Goal: Information Seeking & Learning: Learn about a topic

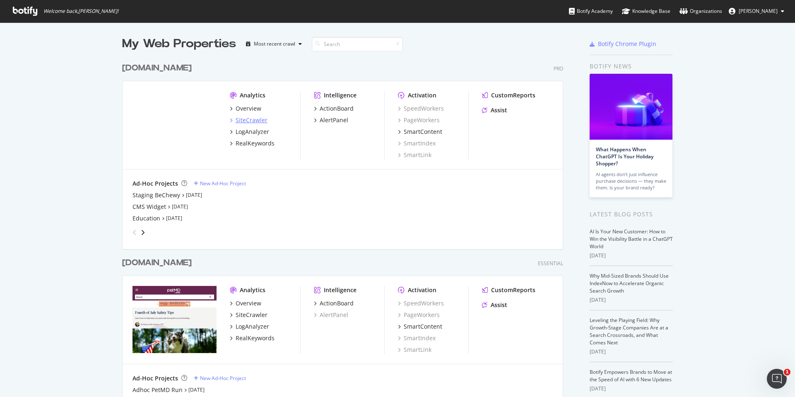
click at [250, 119] on div "SiteCrawler" at bounding box center [252, 120] width 32 height 8
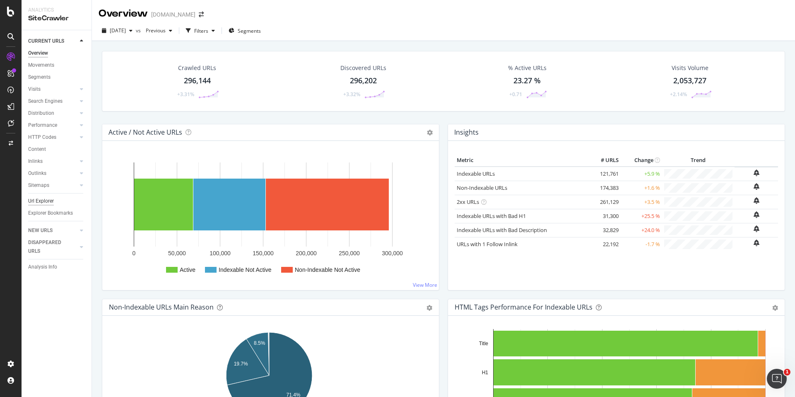
click at [46, 199] on div "Url Explorer" at bounding box center [41, 201] width 26 height 9
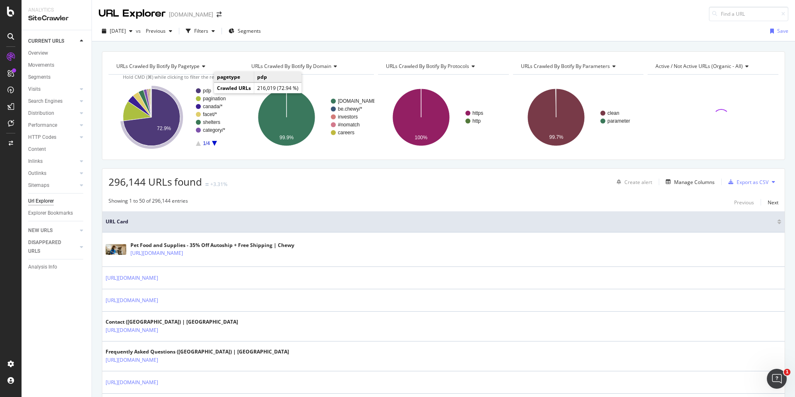
click at [205, 91] on text "pdp" at bounding box center [207, 91] width 8 height 6
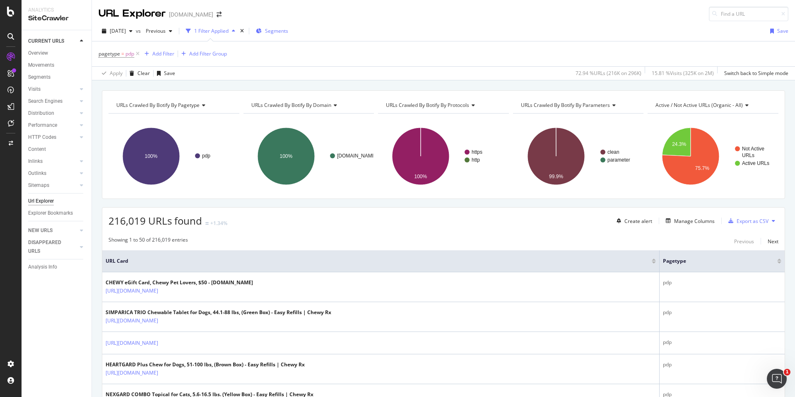
click at [292, 26] on button "Segments" at bounding box center [272, 30] width 39 height 13
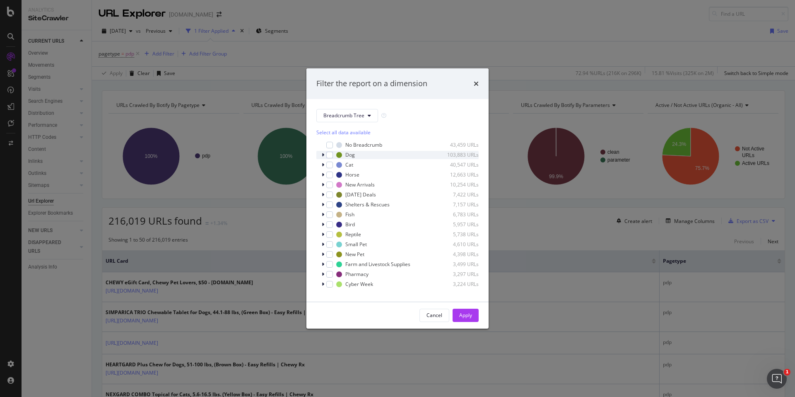
click at [324, 155] on icon "modal" at bounding box center [323, 154] width 2 height 5
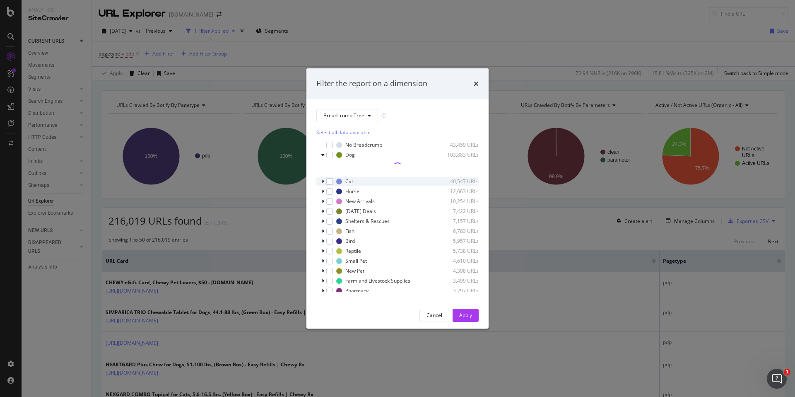
click at [323, 179] on icon "modal" at bounding box center [323, 181] width 2 height 5
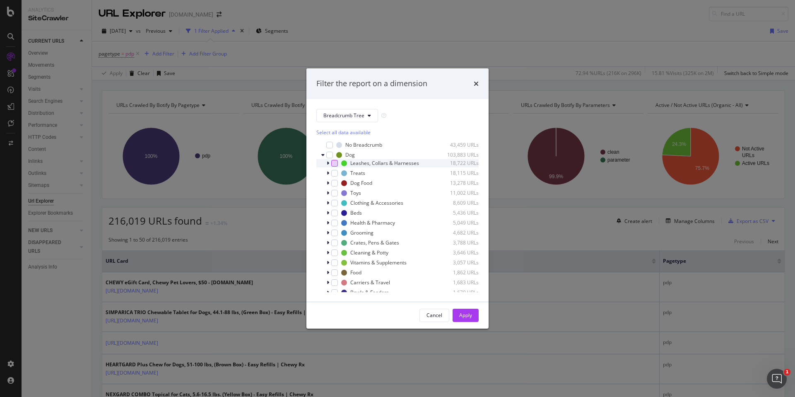
click at [334, 164] on div "modal" at bounding box center [334, 163] width 7 height 7
click at [335, 203] on div "modal" at bounding box center [334, 203] width 7 height 7
click at [336, 215] on div "modal" at bounding box center [334, 213] width 7 height 7
drag, startPoint x: 334, startPoint y: 232, endPoint x: 337, endPoint y: 236, distance: 4.5
click at [334, 232] on div "modal" at bounding box center [334, 232] width 7 height 7
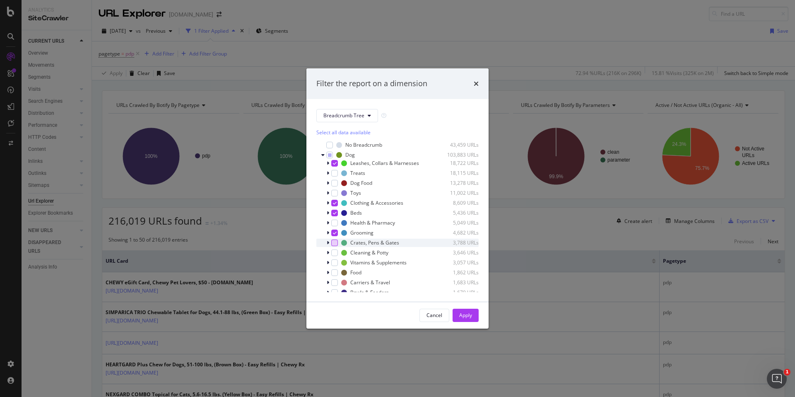
click at [335, 242] on div "modal" at bounding box center [334, 242] width 7 height 7
click at [336, 253] on div "modal" at bounding box center [334, 252] width 7 height 7
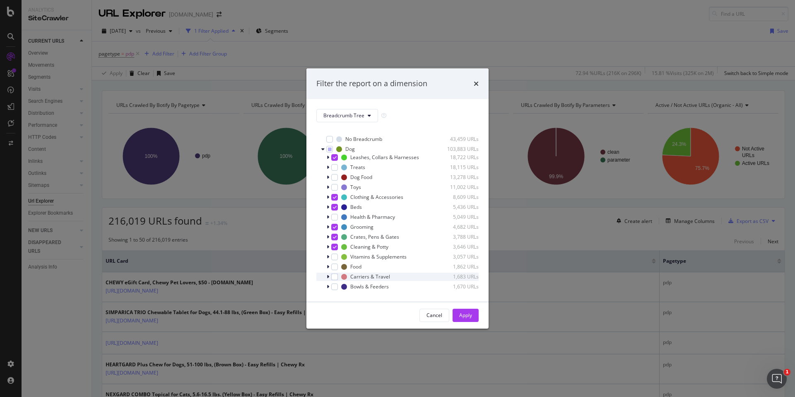
scroll to position [11, 0]
click at [335, 272] on div "modal" at bounding box center [334, 271] width 7 height 7
click at [335, 280] on div "modal" at bounding box center [334, 281] width 7 height 7
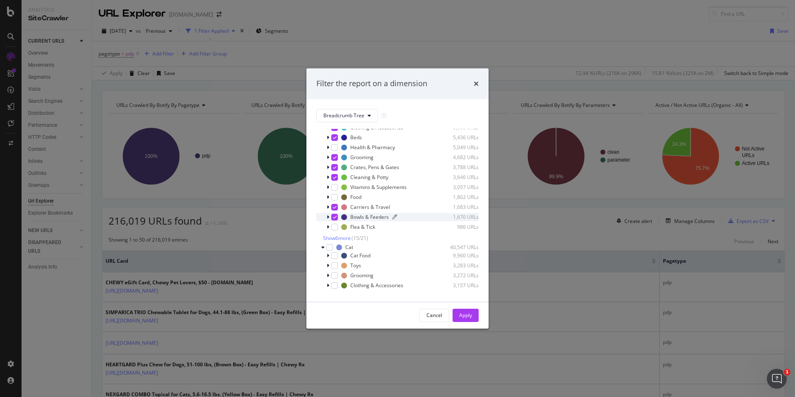
scroll to position [77, 0]
click at [339, 239] on span "Show 6 more" at bounding box center [337, 236] width 28 height 7
click at [332, 236] on div "modal" at bounding box center [334, 235] width 7 height 7
click at [337, 256] on div "modal" at bounding box center [334, 255] width 7 height 7
click at [336, 274] on div "modal" at bounding box center [334, 275] width 7 height 7
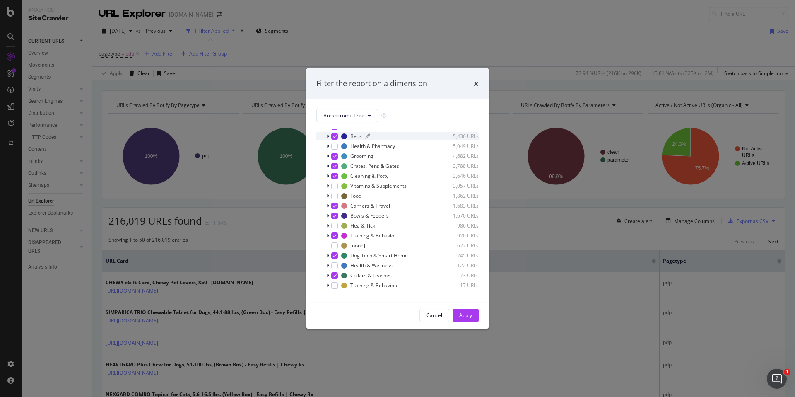
scroll to position [0, 0]
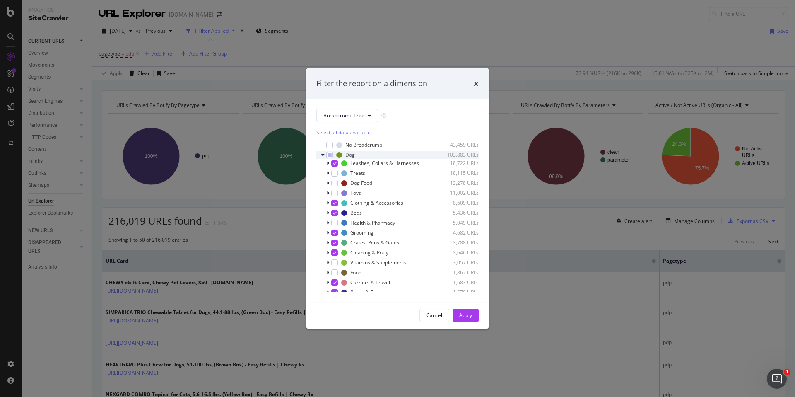
click at [324, 154] on icon "modal" at bounding box center [322, 154] width 3 height 5
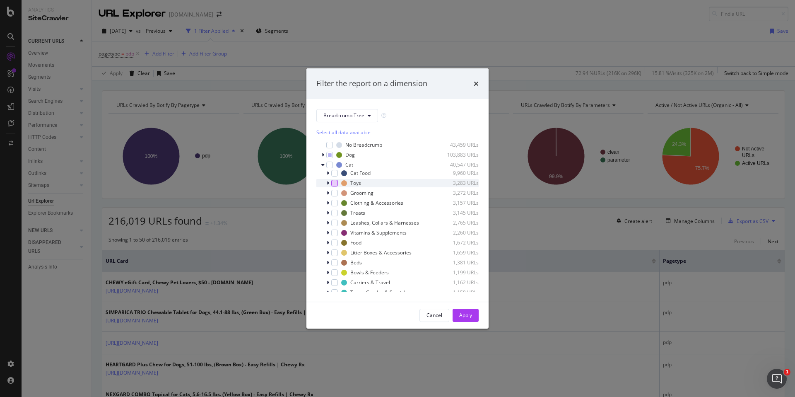
click at [333, 183] on div "modal" at bounding box center [334, 183] width 7 height 7
click at [335, 193] on div "modal" at bounding box center [334, 193] width 7 height 7
click at [335, 204] on div "modal" at bounding box center [334, 203] width 7 height 7
click at [336, 220] on div "modal" at bounding box center [334, 222] width 7 height 7
click at [334, 252] on div "modal" at bounding box center [334, 252] width 7 height 7
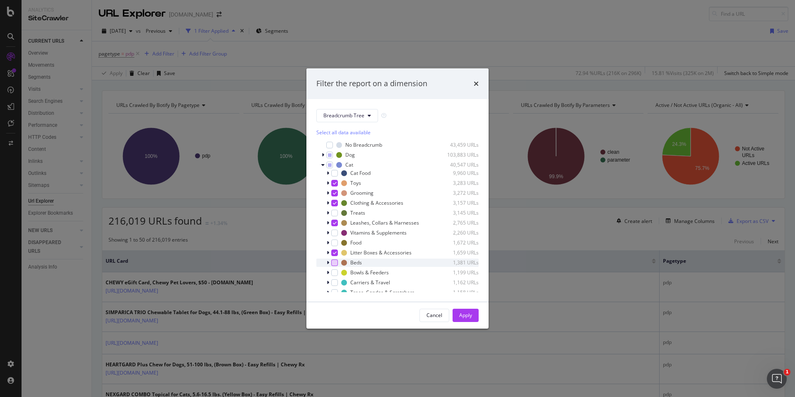
click at [333, 264] on div "modal" at bounding box center [334, 262] width 7 height 7
click at [333, 272] on div "modal" at bounding box center [334, 272] width 7 height 7
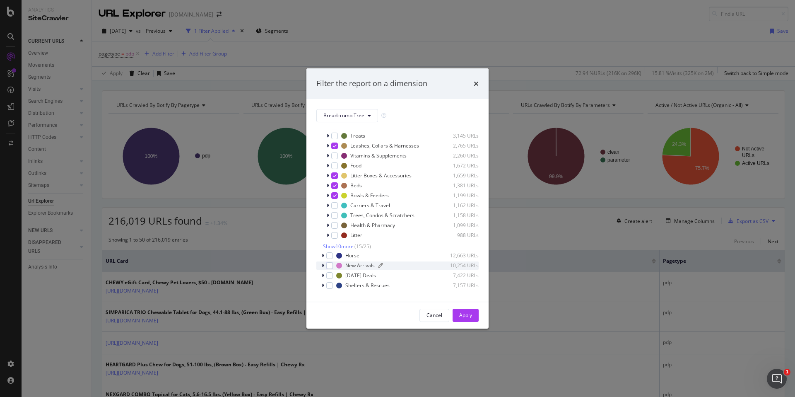
scroll to position [78, 0]
click at [335, 213] on div "modal" at bounding box center [334, 214] width 7 height 7
click at [335, 206] on div "modal" at bounding box center [334, 204] width 7 height 7
click at [333, 247] on span "Show 10 more" at bounding box center [338, 245] width 31 height 7
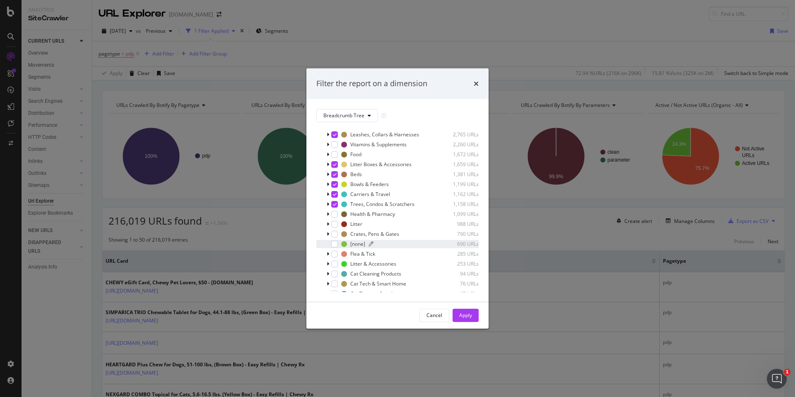
scroll to position [92, 0]
click at [336, 230] on div "modal" at bounding box center [334, 230] width 7 height 7
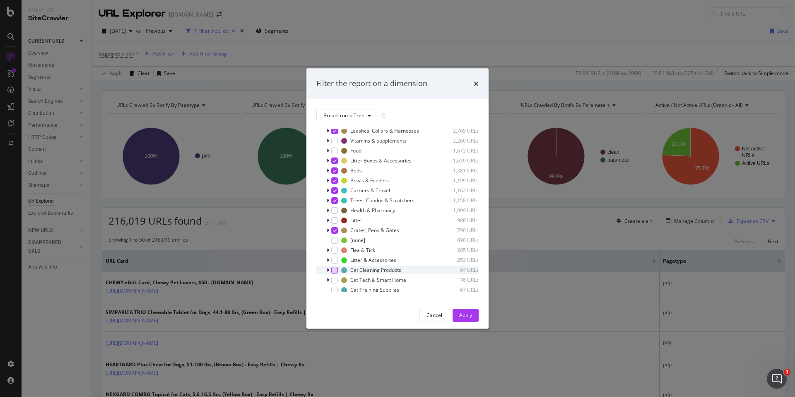
click at [333, 270] on div "modal" at bounding box center [334, 270] width 7 height 7
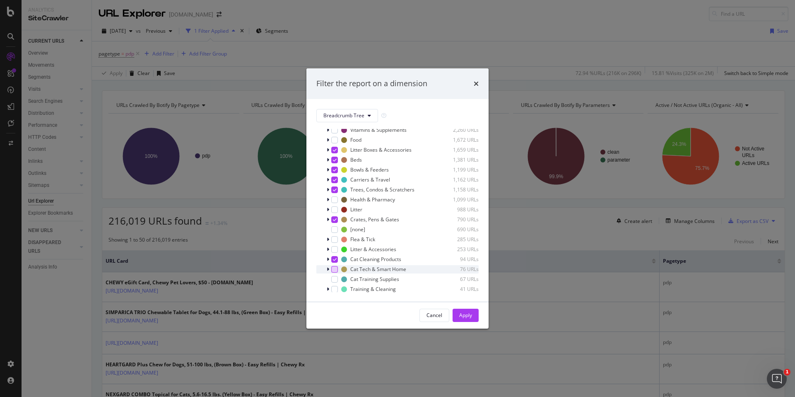
scroll to position [103, 0]
click at [336, 270] on div "modal" at bounding box center [334, 268] width 7 height 7
click at [469, 314] on div "Apply" at bounding box center [465, 314] width 13 height 7
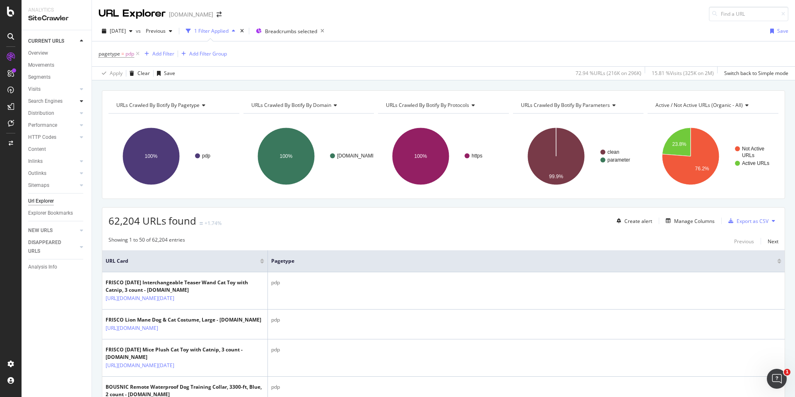
click at [83, 103] on icon at bounding box center [81, 101] width 3 height 5
click at [162, 53] on div "Add Filter" at bounding box center [163, 53] width 22 height 7
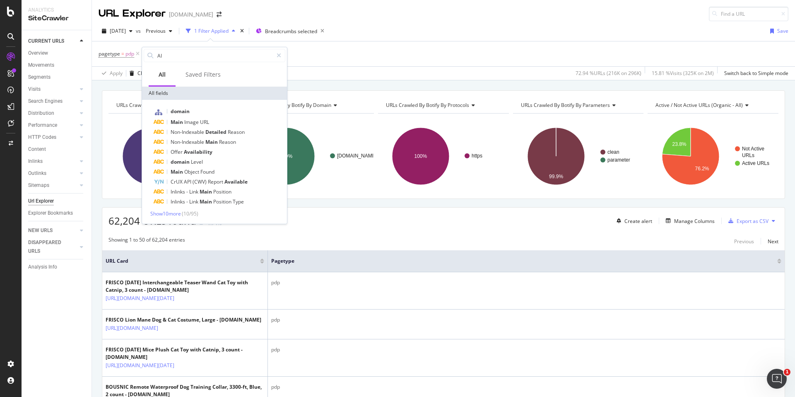
type input "A"
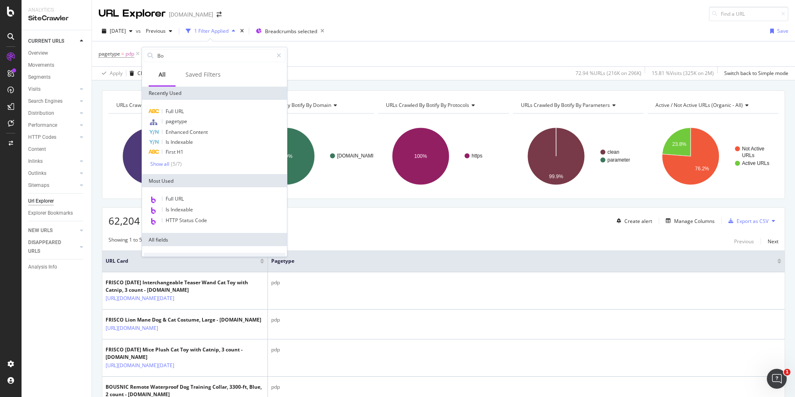
type input "Bot"
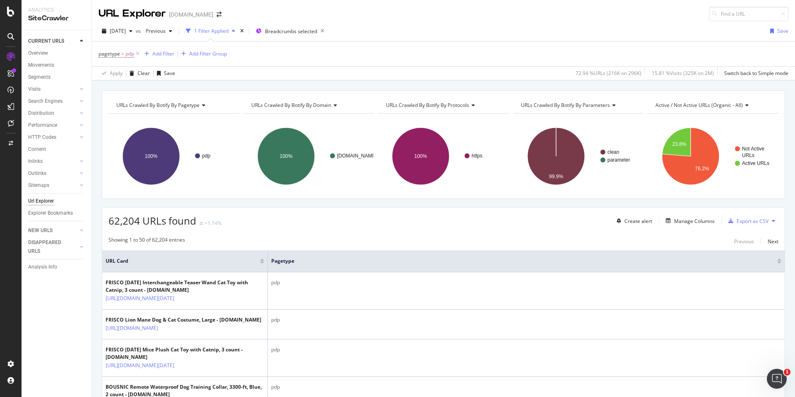
scroll to position [14, 0]
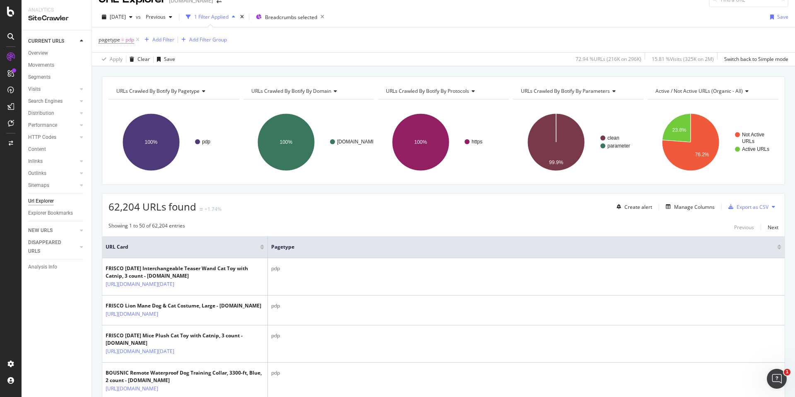
click at [348, 74] on div "URLs Crawled By Botify By pagetype Chart (by Value) Table Expand Export as CSV …" at bounding box center [443, 76] width 703 height 20
drag, startPoint x: 340, startPoint y: 63, endPoint x: 517, endPoint y: 78, distance: 177.5
click at [517, 78] on div "URLs Crawled By Botify By pagetype Chart (by Value) Table Expand Export as CSV …" at bounding box center [443, 76] width 703 height 20
click at [443, 59] on div "Apply Clear Save 72.94 % URLs ( 216K on 296K ) 15.81 % Visits ( 325K on 2M ) Sw…" at bounding box center [443, 59] width 703 height 14
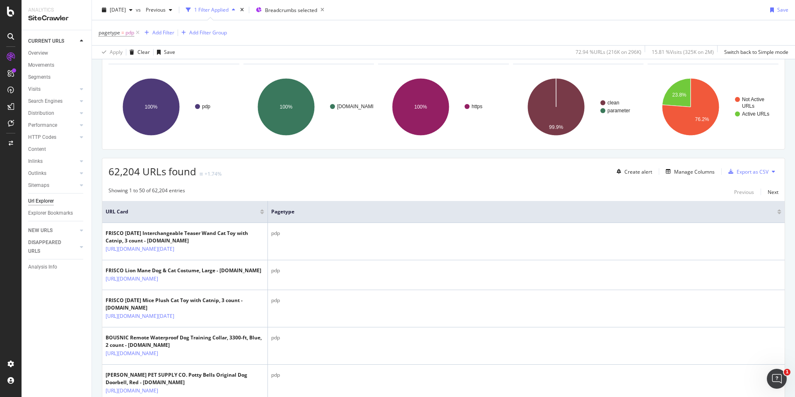
scroll to position [0, 0]
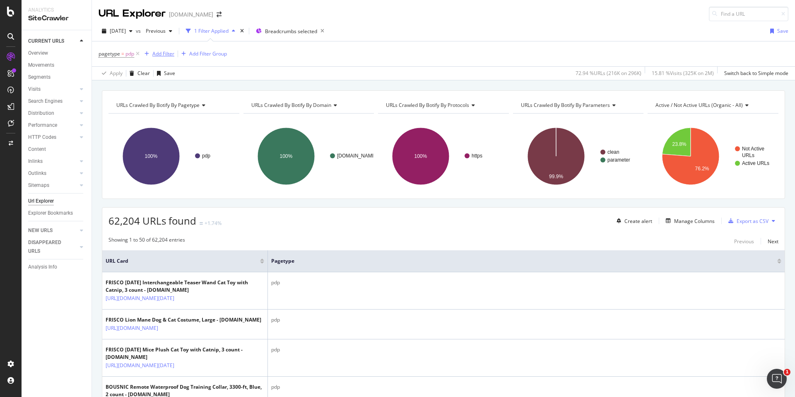
click at [164, 57] on div "Add Filter" at bounding box center [163, 53] width 22 height 7
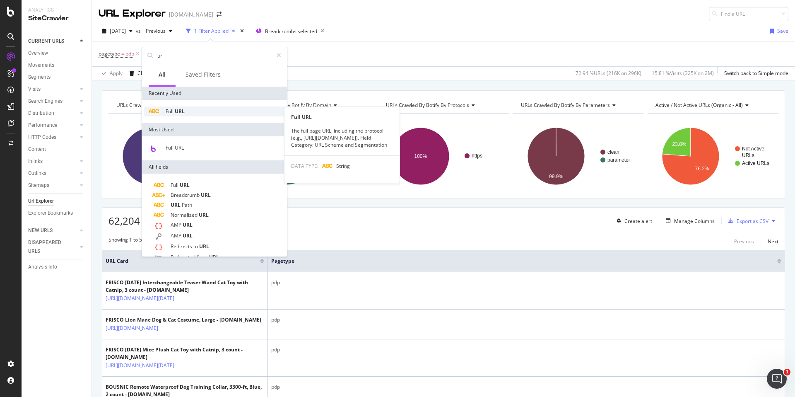
type input "url"
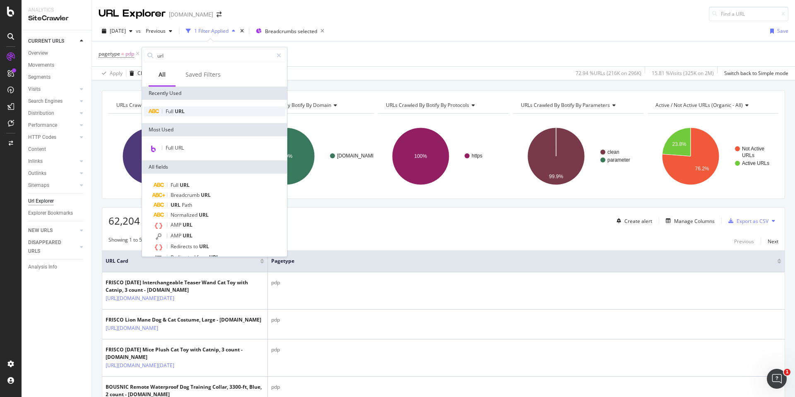
click at [182, 113] on span "URL" at bounding box center [180, 111] width 10 height 7
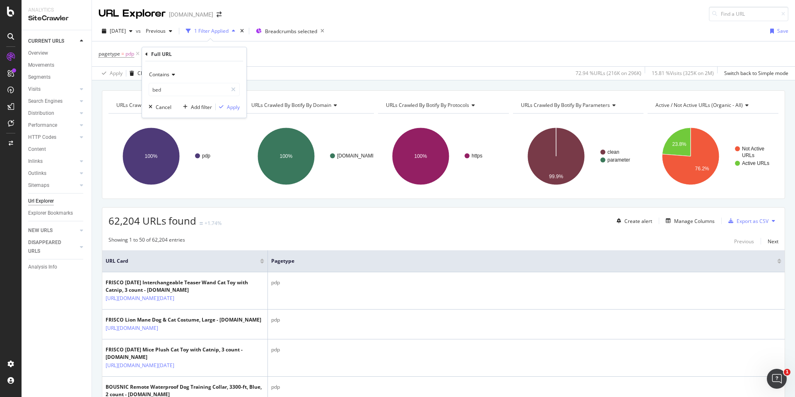
click at [171, 79] on div "Contains" at bounding box center [194, 74] width 91 height 13
click at [171, 77] on div "Contains" at bounding box center [194, 74] width 91 height 13
click at [171, 76] on icon at bounding box center [172, 74] width 6 height 5
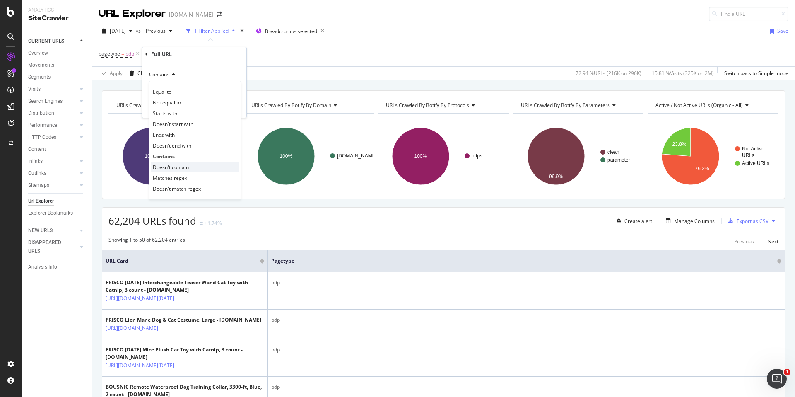
click at [169, 165] on span "Doesn't contain" at bounding box center [171, 167] width 36 height 7
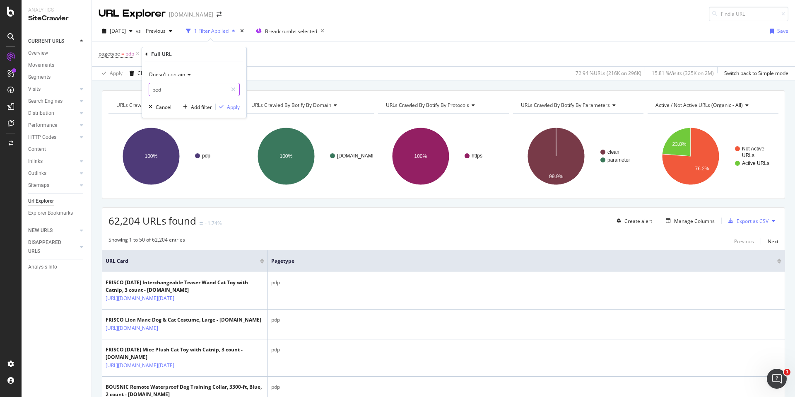
click at [180, 94] on input "bed" at bounding box center [188, 89] width 78 height 13
type input "_p"
click at [231, 106] on div "Apply" at bounding box center [233, 107] width 13 height 7
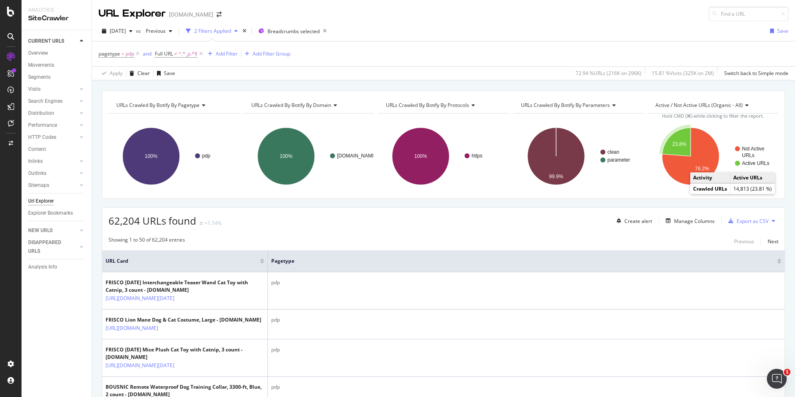
click at [735, 163] on circle "A chart." at bounding box center [737, 163] width 5 height 5
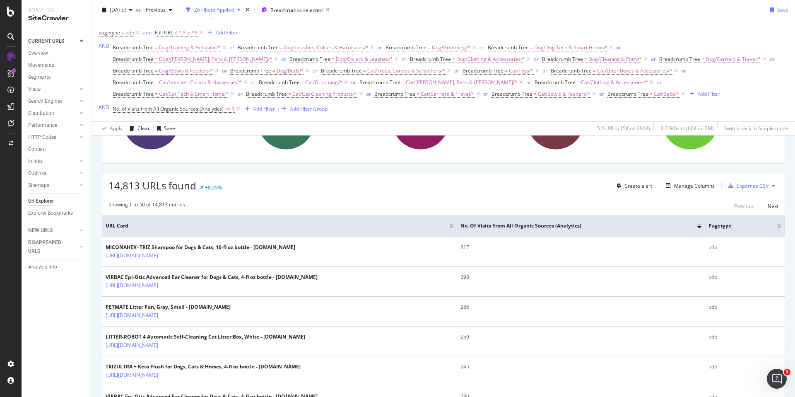
scroll to position [80, 0]
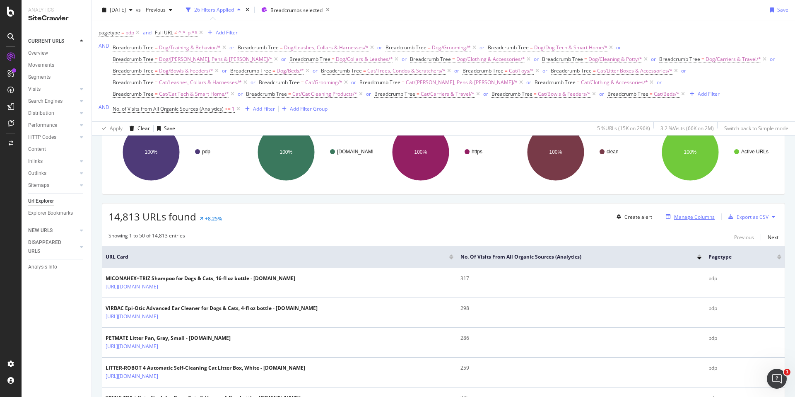
click at [687, 217] on div "Manage Columns" at bounding box center [694, 216] width 41 height 7
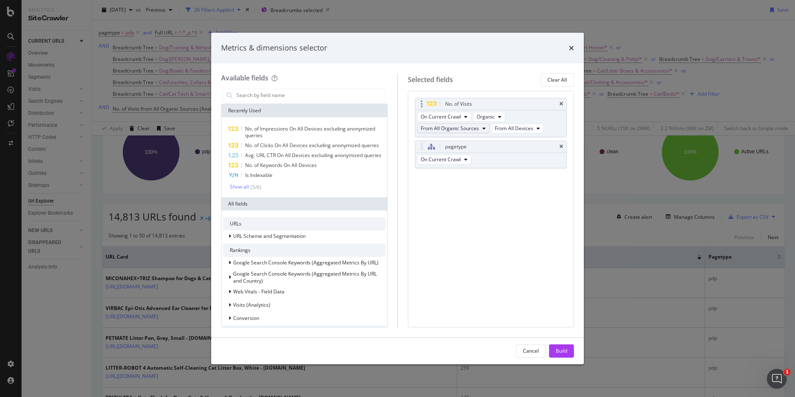
click at [473, 127] on span "From All Organic Sources" at bounding box center [450, 128] width 58 height 7
click at [448, 159] on span "From Google" at bounding box center [455, 158] width 63 height 7
click at [496, 117] on button "Organic" at bounding box center [489, 117] width 32 height 10
click at [263, 96] on input "modal" at bounding box center [311, 95] width 150 height 12
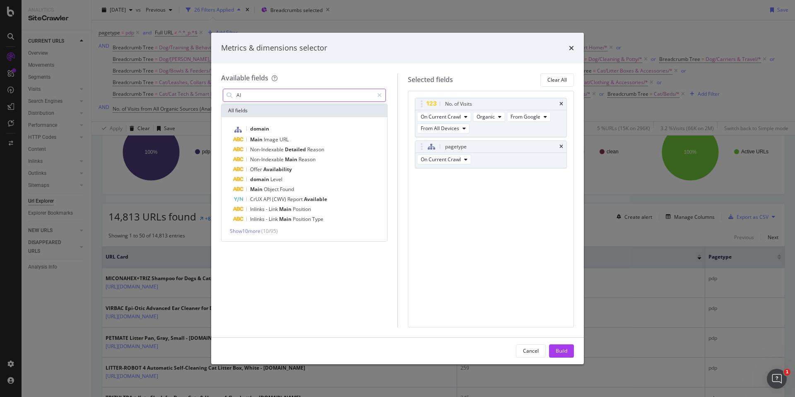
type input "A"
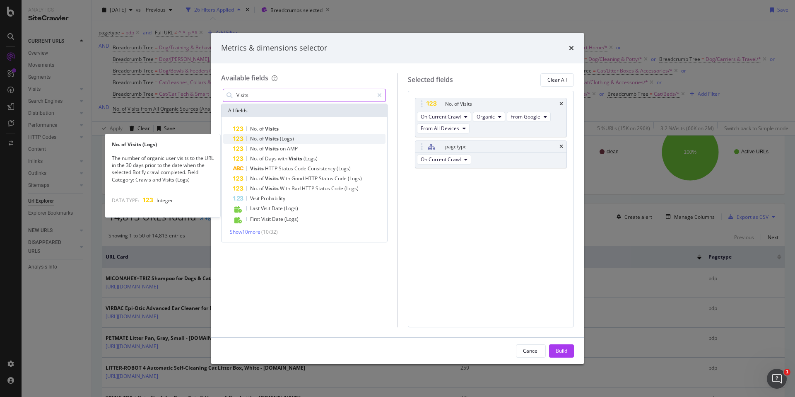
type input "Visits"
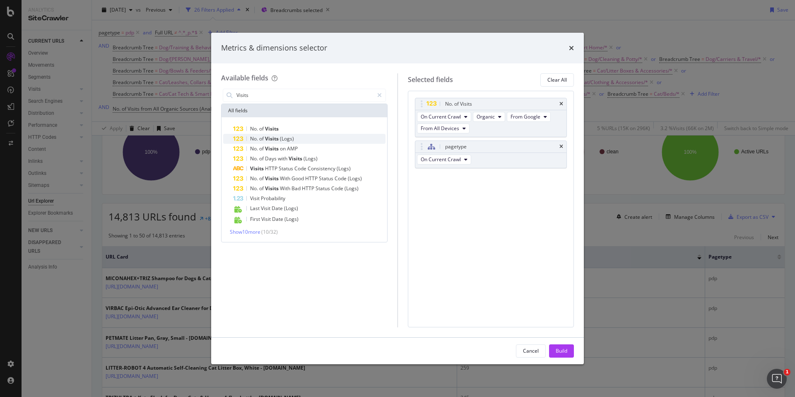
click at [333, 136] on div "No. of Visits (Logs)" at bounding box center [309, 139] width 152 height 10
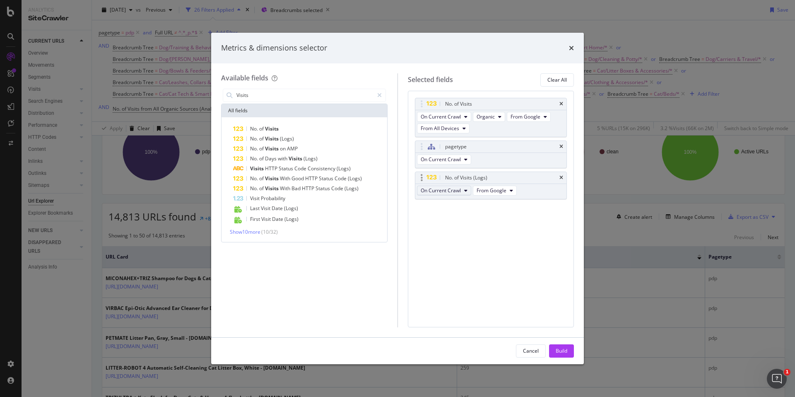
click at [459, 189] on span "On Current Crawl" at bounding box center [441, 190] width 40 height 7
click at [504, 188] on span "From Google" at bounding box center [492, 190] width 30 height 7
click at [511, 230] on div "From OpenAI" at bounding box center [501, 236] width 57 height 12
click at [514, 229] on div "No. of Visits On Current Crawl Organic From Google From All Devices pagetype On…" at bounding box center [491, 209] width 166 height 236
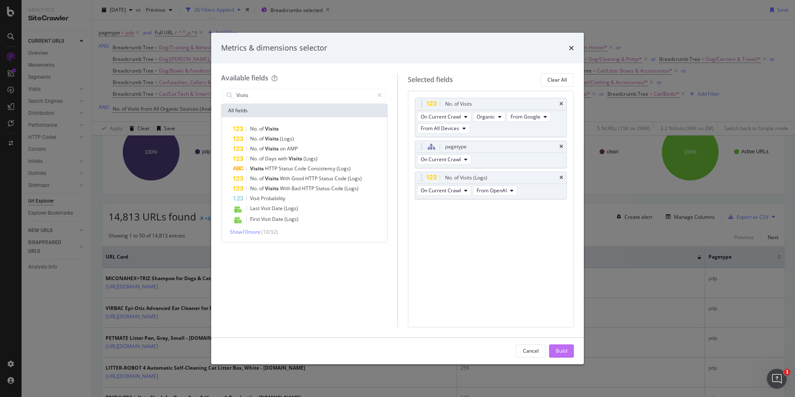
click at [563, 350] on div "Build" at bounding box center [562, 350] width 12 height 7
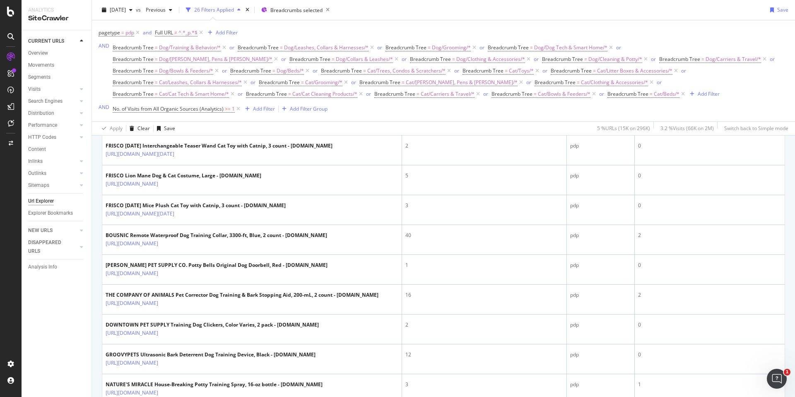
scroll to position [68, 0]
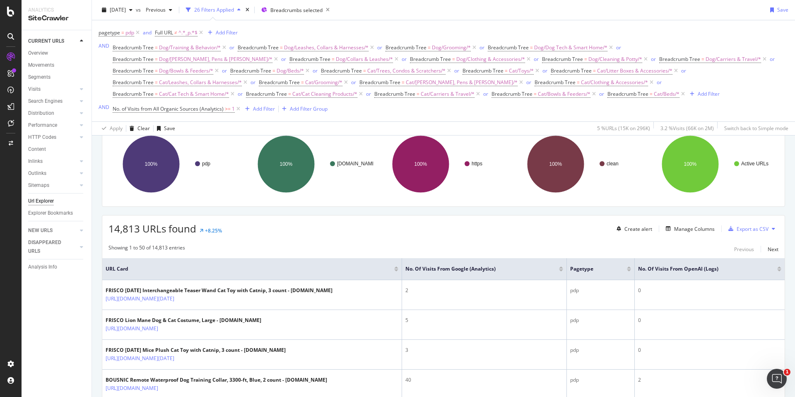
click at [777, 267] on div at bounding box center [779, 267] width 4 height 2
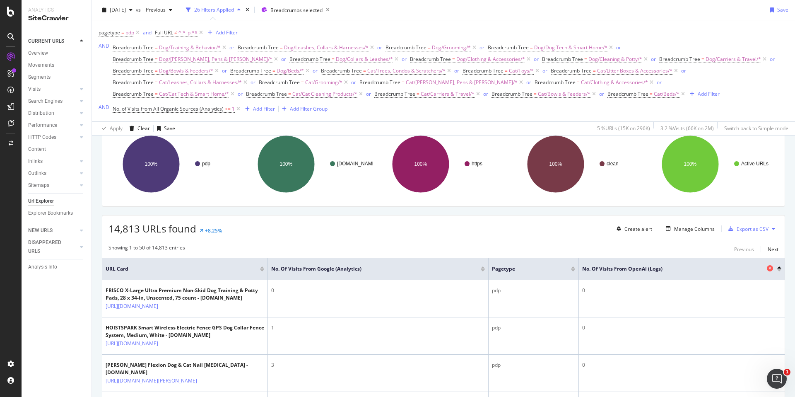
scroll to position [70, 0]
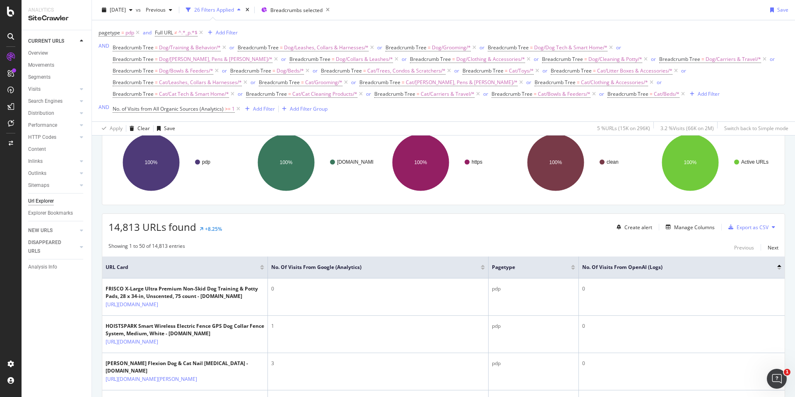
click at [777, 266] on div at bounding box center [779, 266] width 4 height 2
click at [777, 268] on div at bounding box center [779, 269] width 4 height 2
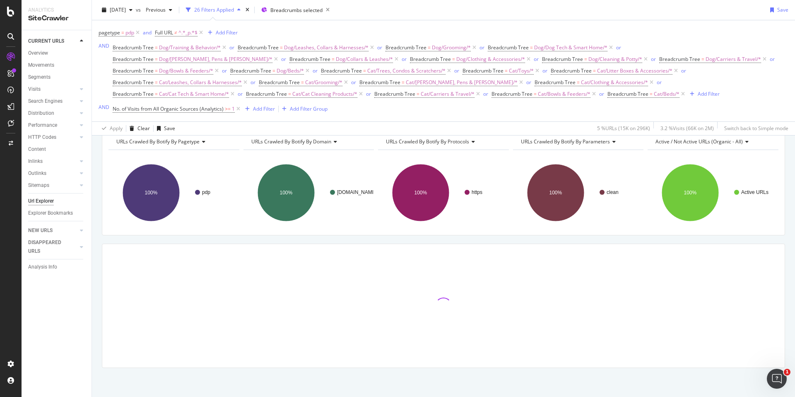
scroll to position [40, 0]
click at [774, 270] on div at bounding box center [443, 305] width 682 height 123
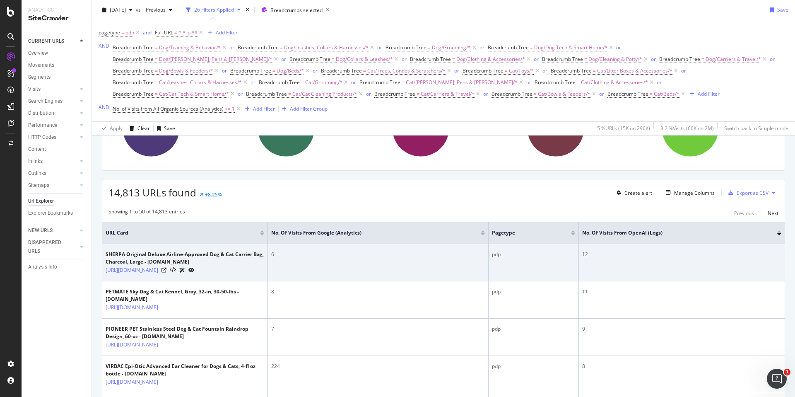
scroll to position [143, 0]
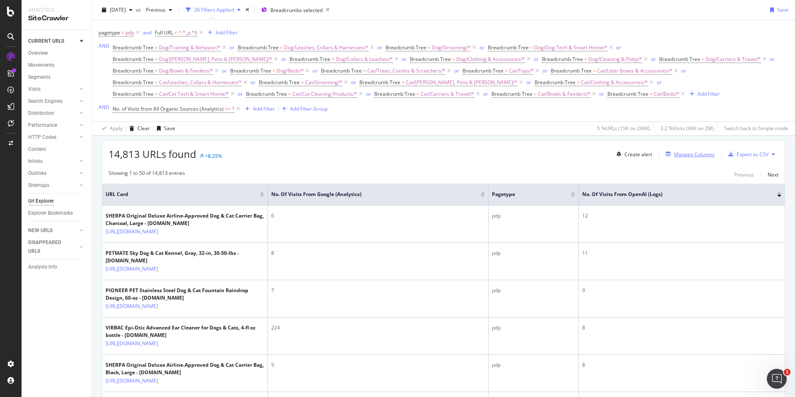
click at [685, 154] on div "Manage Columns" at bounding box center [694, 154] width 41 height 7
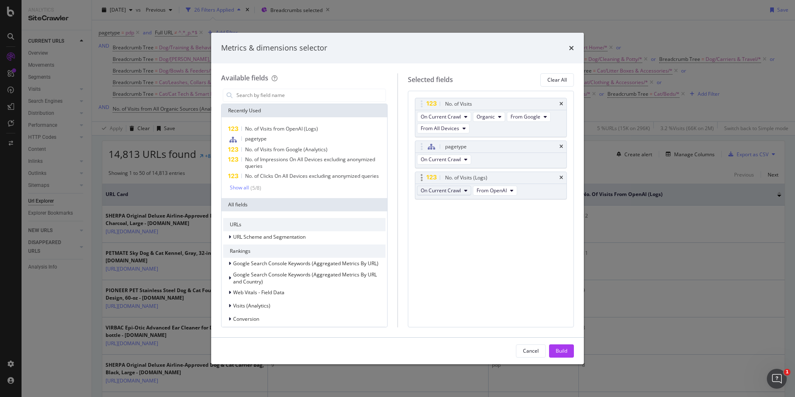
click at [461, 193] on span "On Current Crawl" at bounding box center [441, 190] width 40 height 7
click at [460, 192] on span "On Current Crawl" at bounding box center [441, 190] width 40 height 7
click at [511, 190] on icon "modal" at bounding box center [511, 190] width 3 height 5
click at [518, 248] on span "From Other AI Bots" at bounding box center [502, 251] width 44 height 7
click at [557, 345] on div "Build" at bounding box center [562, 351] width 12 height 12
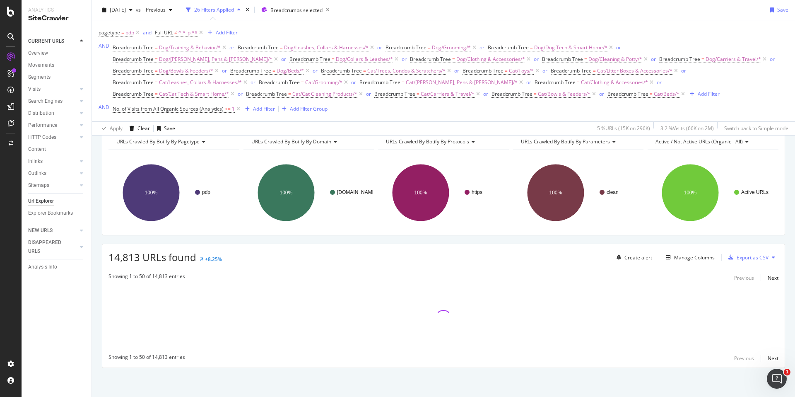
scroll to position [40, 0]
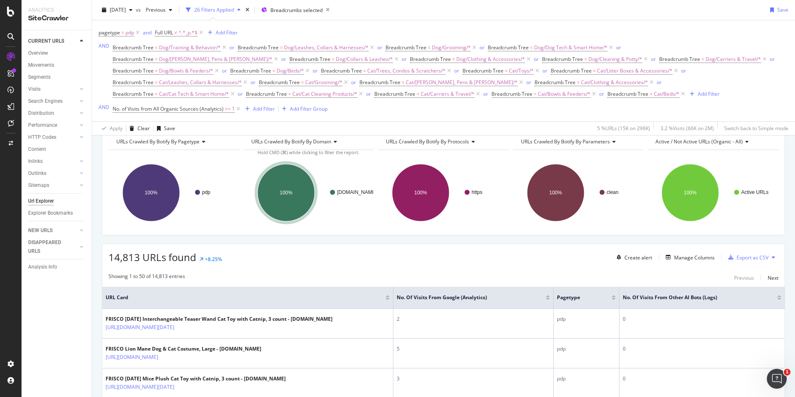
click at [777, 298] on div at bounding box center [779, 299] width 4 height 2
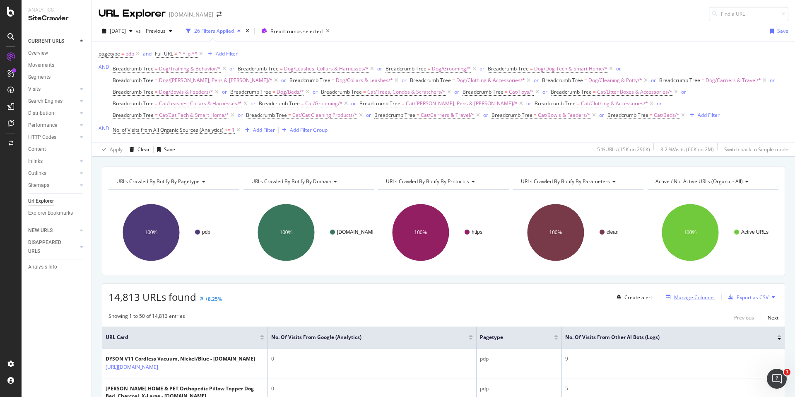
click at [684, 301] on button "Manage Columns" at bounding box center [689, 297] width 52 height 10
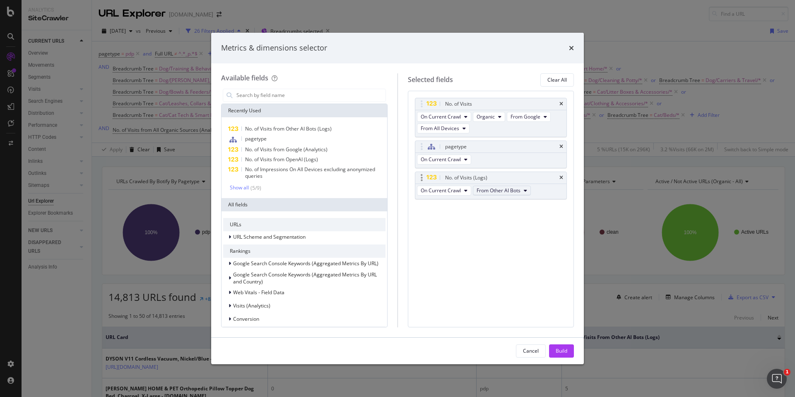
click at [495, 192] on span "From Other AI Bots" at bounding box center [499, 190] width 44 height 7
click at [488, 207] on span "From Google" at bounding box center [503, 205] width 46 height 7
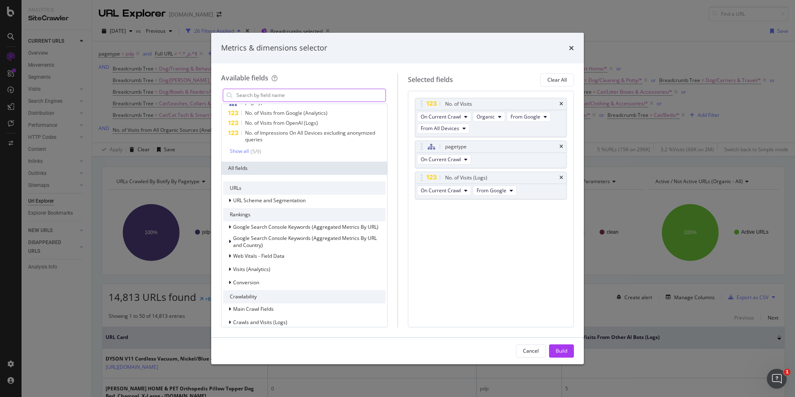
scroll to position [80, 0]
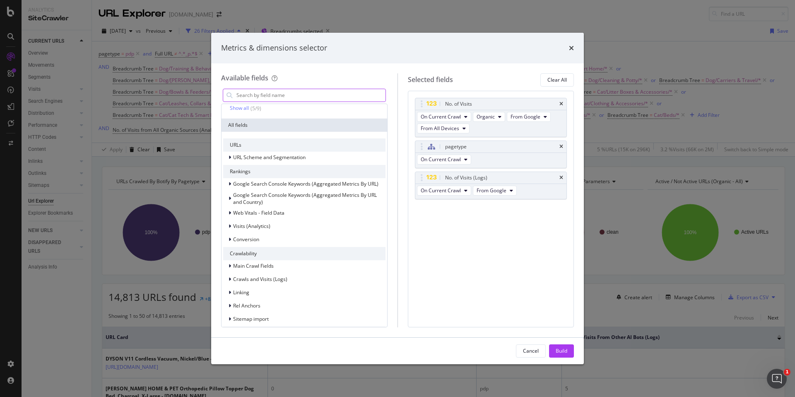
click at [279, 92] on input "modal" at bounding box center [311, 95] width 150 height 12
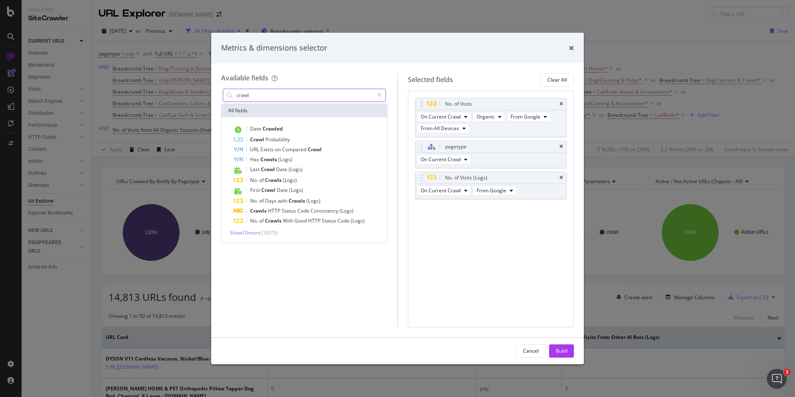
scroll to position [0, 0]
type input "crawl"
click at [259, 231] on span "Show 10 more" at bounding box center [245, 232] width 31 height 7
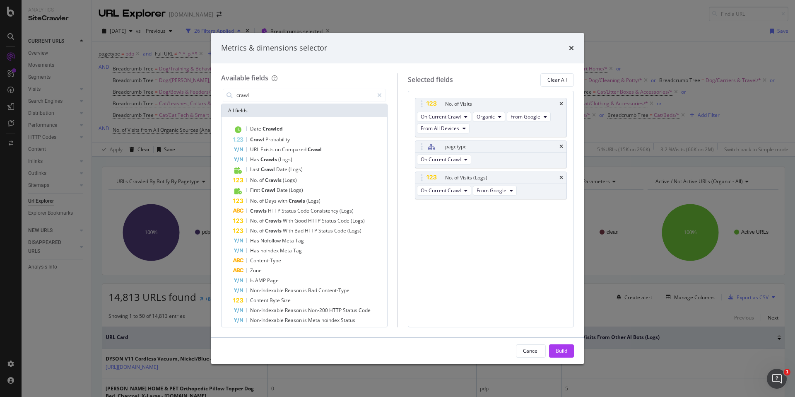
click at [476, 259] on div "No. of Visits On Current Crawl Organic From Google From All Devices pagetype On…" at bounding box center [491, 209] width 166 height 236
click at [560, 348] on div "Build" at bounding box center [562, 350] width 12 height 7
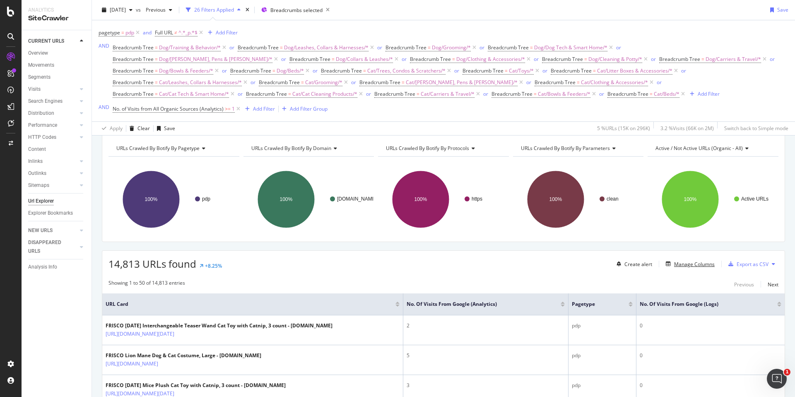
scroll to position [41, 0]
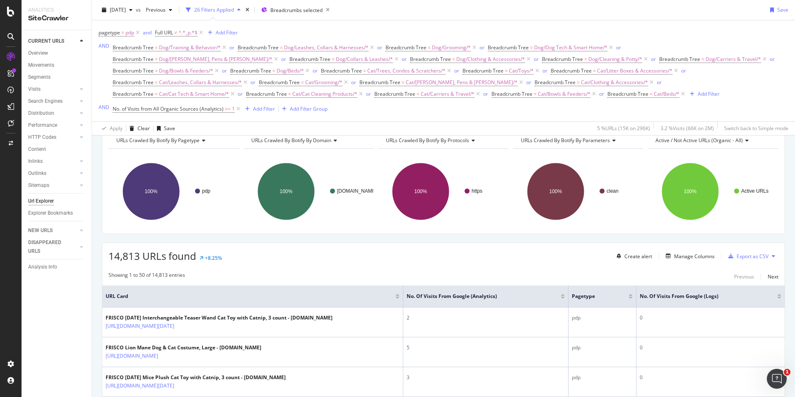
click at [777, 296] on div at bounding box center [779, 296] width 4 height 5
click at [777, 297] on div at bounding box center [779, 298] width 4 height 2
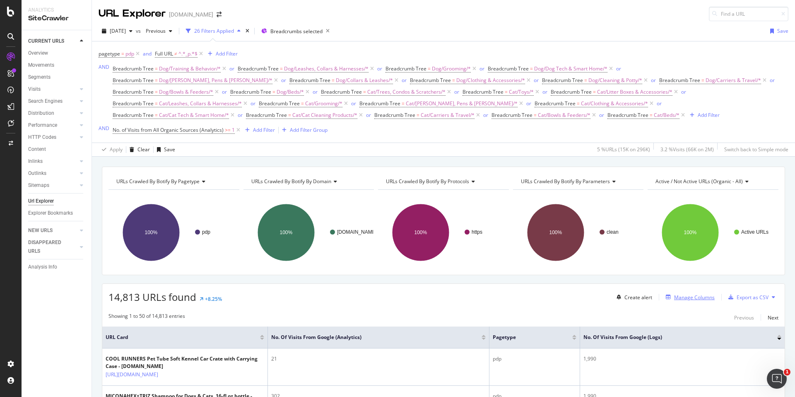
click at [694, 297] on div "Manage Columns" at bounding box center [694, 297] width 41 height 7
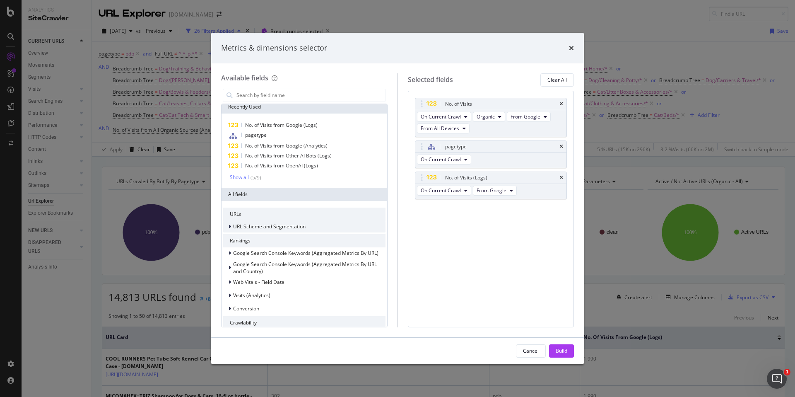
scroll to position [9, 0]
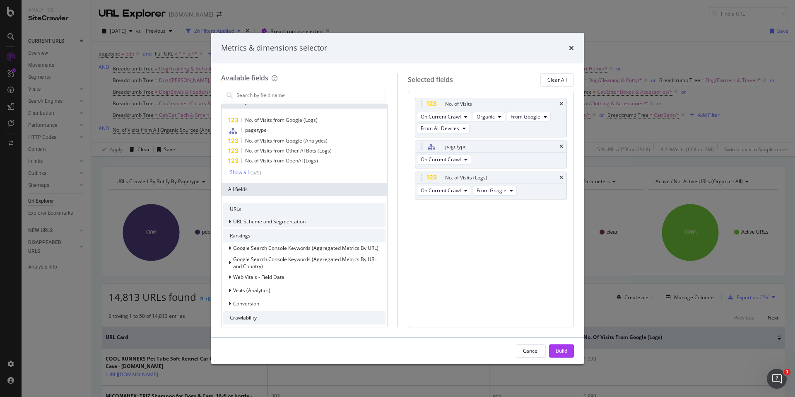
click at [269, 220] on span "URL Scheme and Segmentation" at bounding box center [269, 221] width 72 height 7
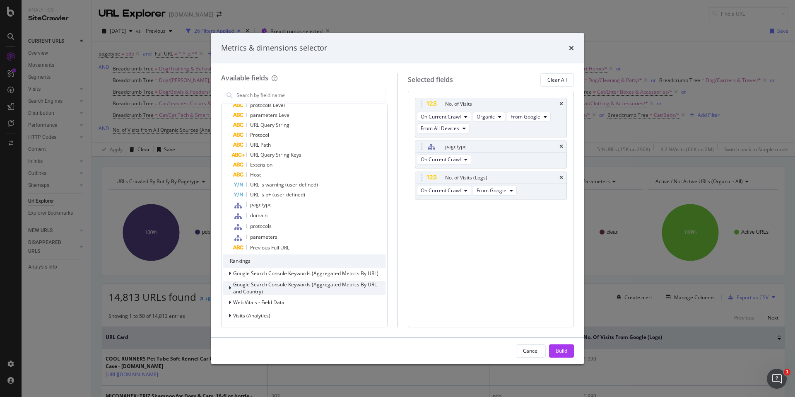
scroll to position [166, 0]
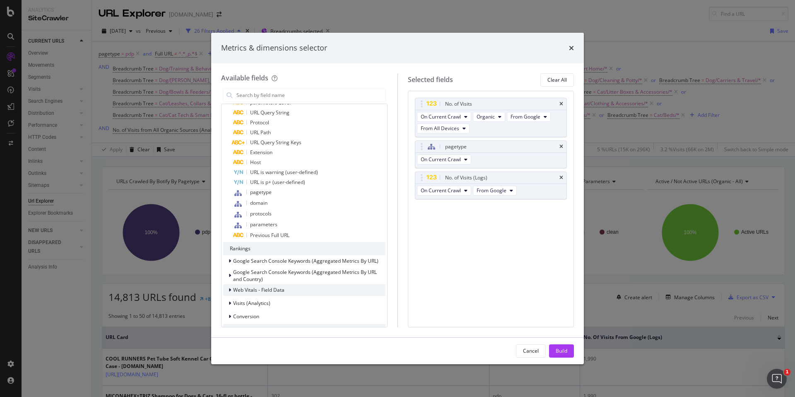
click at [280, 290] on span "Web Vitals - Field Data" at bounding box center [258, 289] width 51 height 7
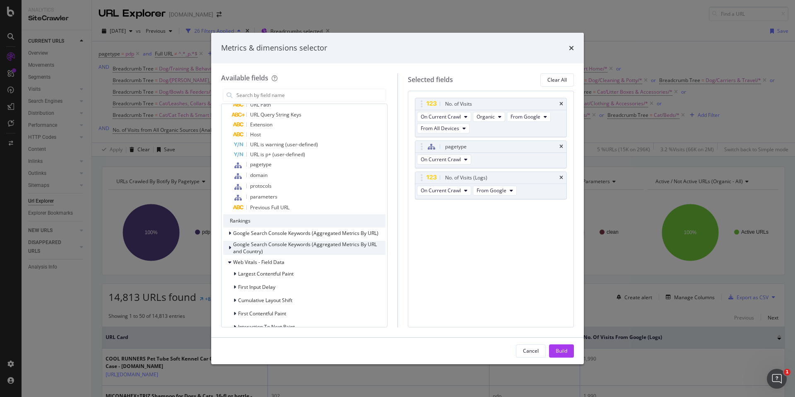
scroll to position [232, 0]
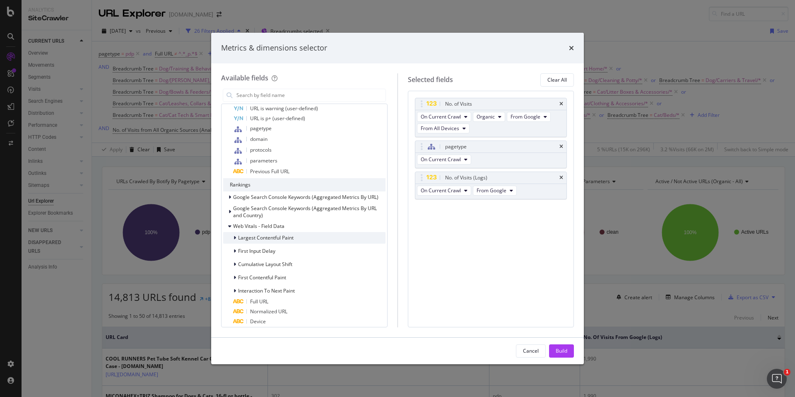
click at [253, 238] on span "Largest Contentful Paint" at bounding box center [265, 237] width 55 height 7
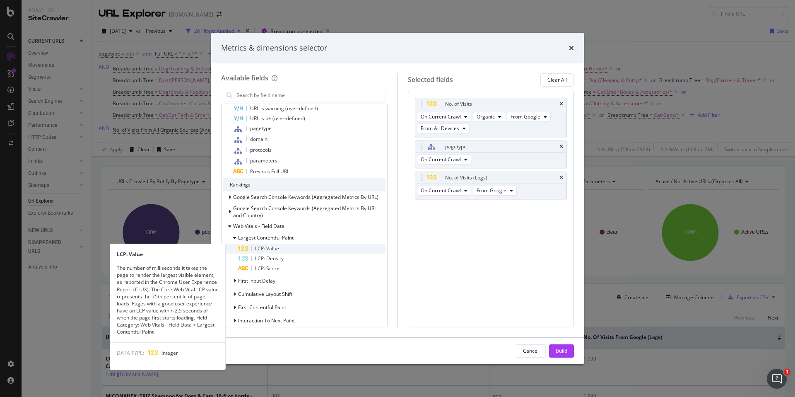
click at [268, 246] on span "LCP: Value" at bounding box center [267, 248] width 24 height 7
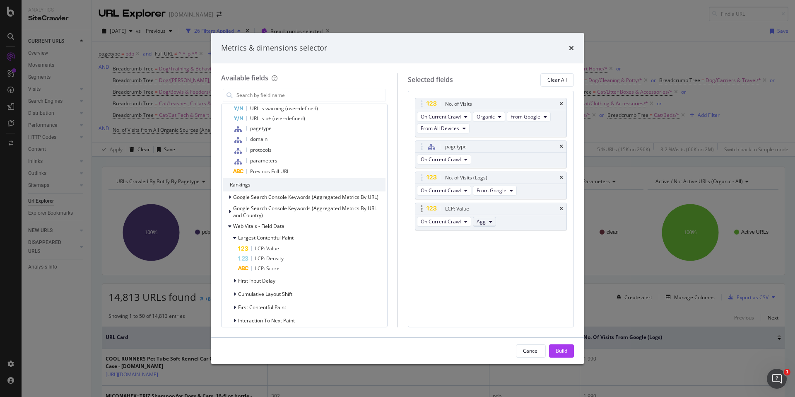
click at [490, 222] on icon "modal" at bounding box center [490, 221] width 3 height 5
click at [559, 350] on div "Build" at bounding box center [562, 350] width 12 height 7
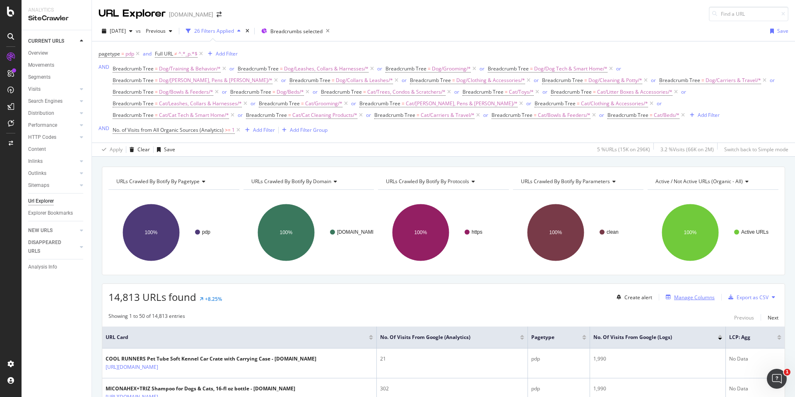
click at [702, 299] on div "Manage Columns" at bounding box center [694, 297] width 41 height 7
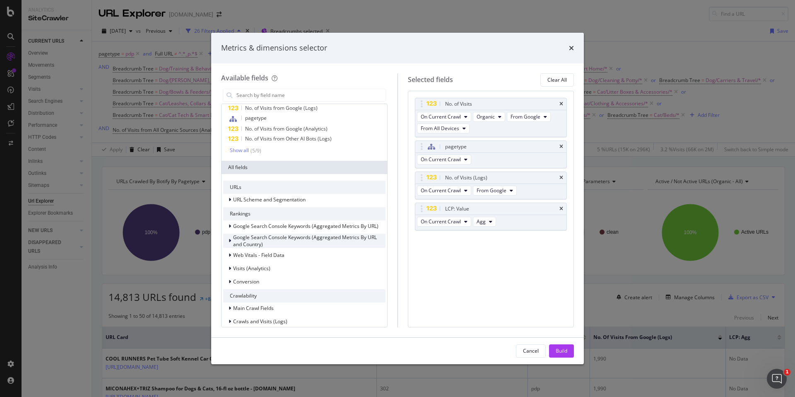
scroll to position [80, 0]
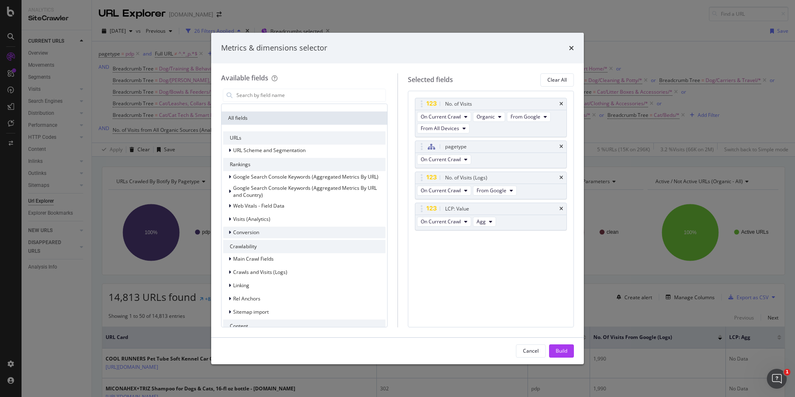
click at [249, 229] on span "Conversion" at bounding box center [246, 232] width 26 height 7
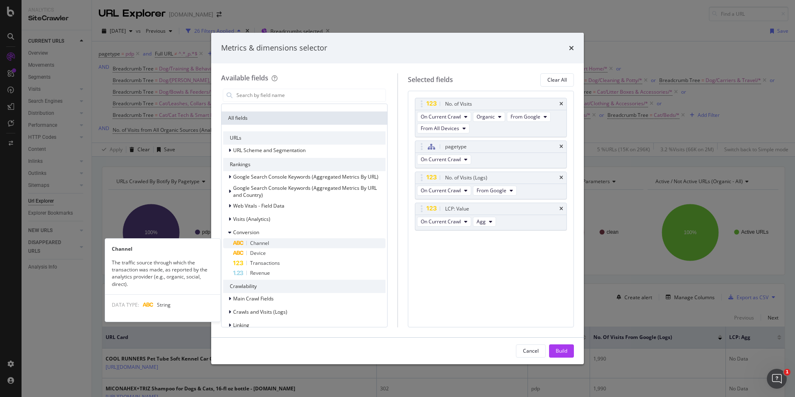
click at [264, 244] on span "Channel" at bounding box center [259, 242] width 19 height 7
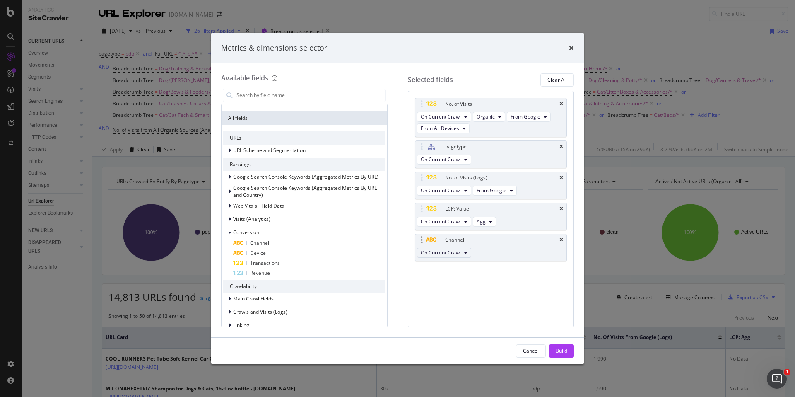
click at [455, 254] on span "On Current Crawl" at bounding box center [441, 252] width 40 height 7
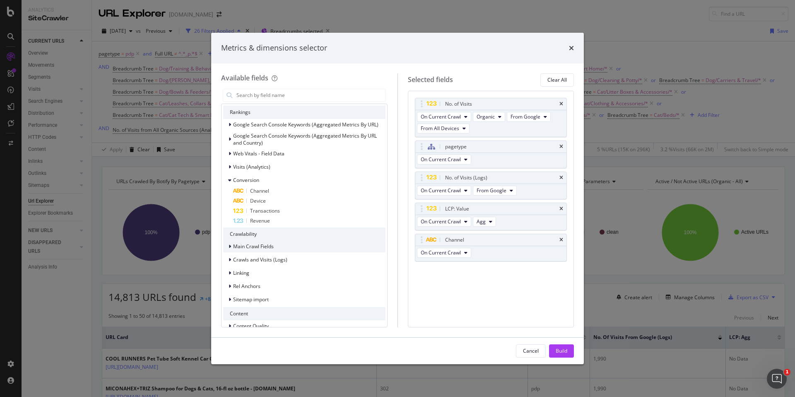
scroll to position [133, 0]
click at [272, 247] on span "Main Crawl Fields" at bounding box center [253, 244] width 41 height 7
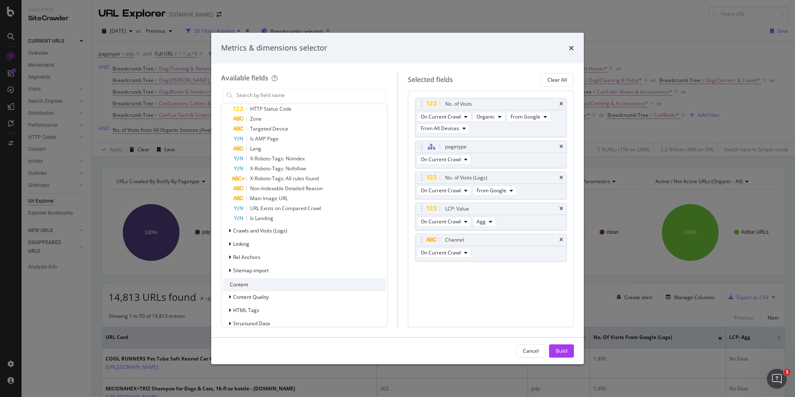
scroll to position [512, 0]
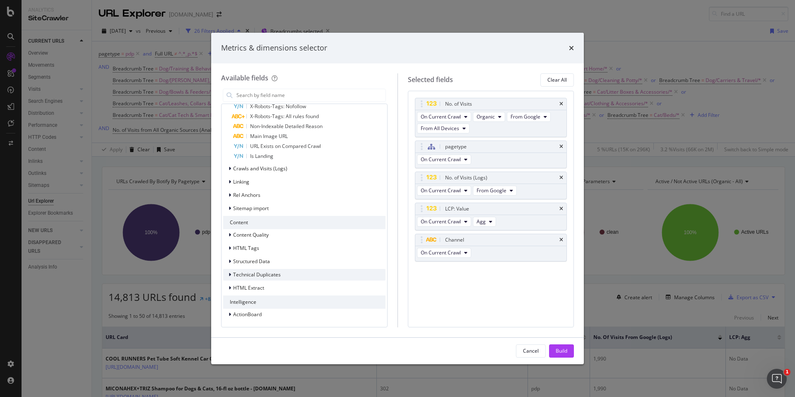
click at [294, 275] on div "Technical Duplicates" at bounding box center [304, 275] width 162 height 12
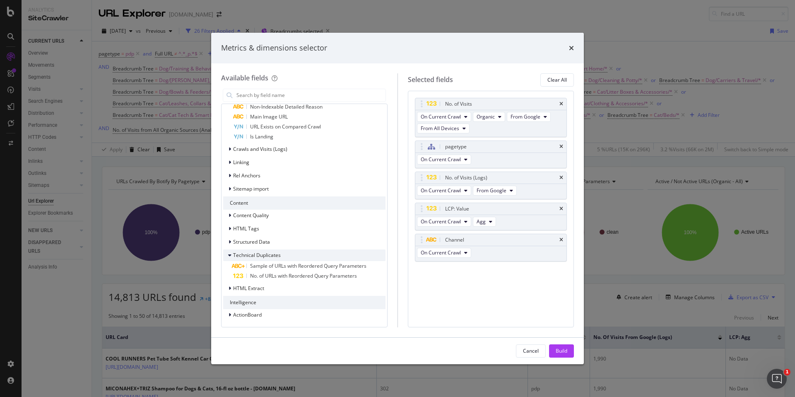
scroll to position [532, 0]
click at [268, 311] on div "ActionBoard" at bounding box center [304, 315] width 162 height 12
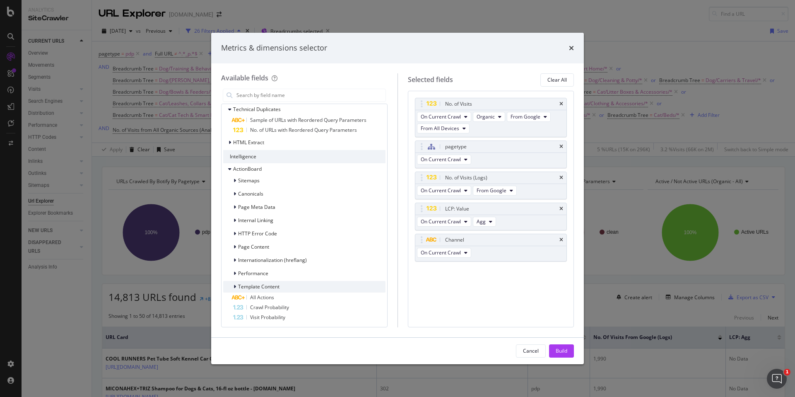
scroll to position [680, 0]
click at [259, 271] on span "Performance" at bounding box center [253, 271] width 30 height 7
click at [279, 258] on span "Internationalization (hreflang)" at bounding box center [272, 257] width 69 height 7
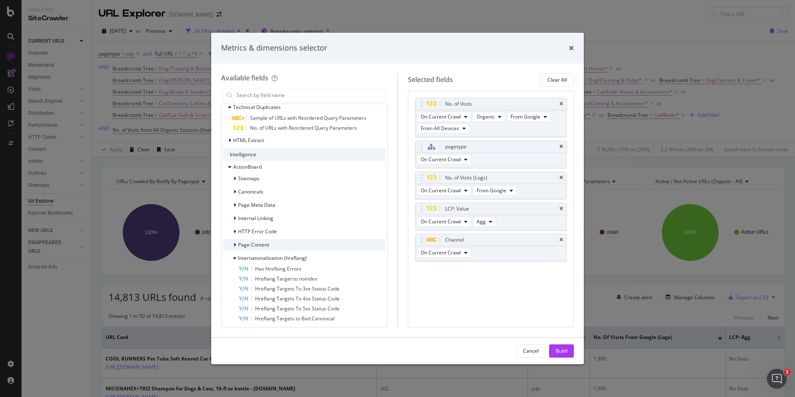
click at [246, 239] on div "Page Content" at bounding box center [304, 245] width 162 height 12
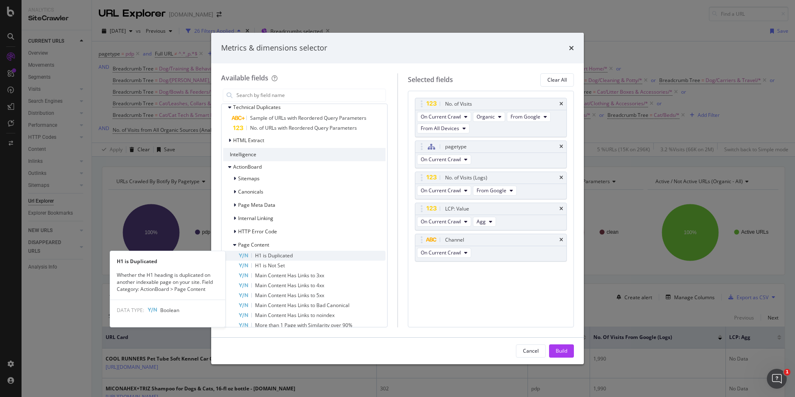
click at [278, 258] on span "H1 is Duplicated" at bounding box center [274, 255] width 38 height 7
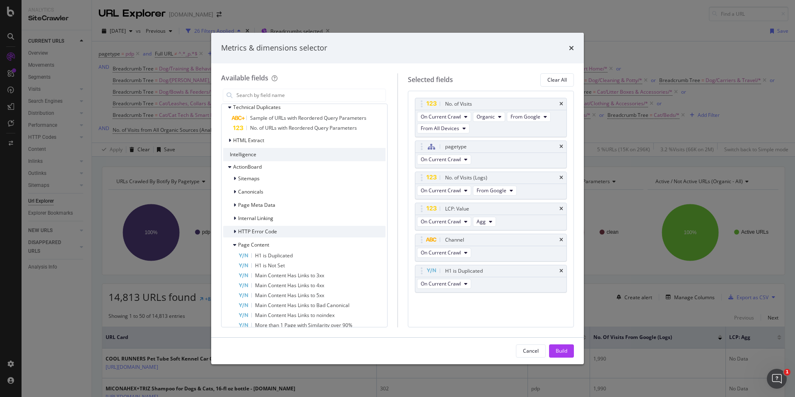
click at [257, 234] on span "HTTP Error Code" at bounding box center [257, 231] width 39 height 7
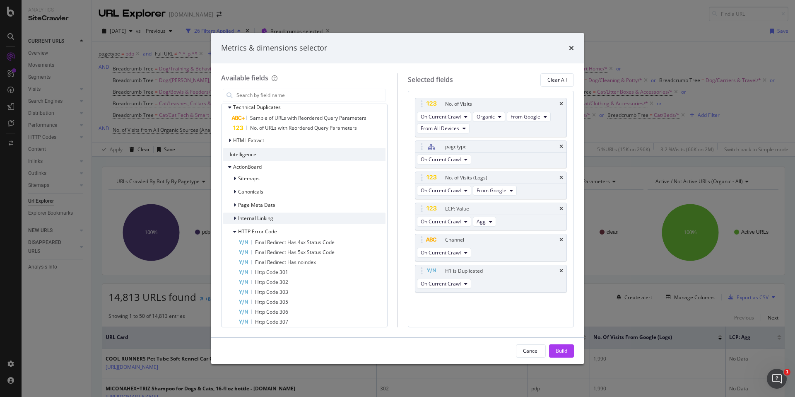
click at [253, 222] on div "Internal Linking" at bounding box center [248, 218] width 50 height 8
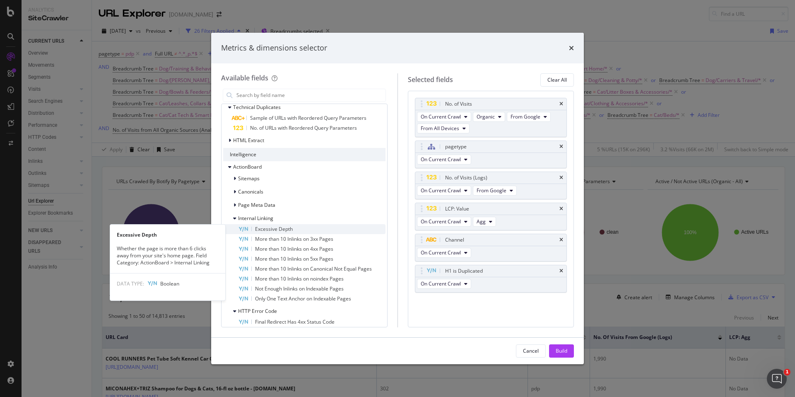
click at [253, 229] on div "Excessive Depth" at bounding box center [311, 229] width 147 height 10
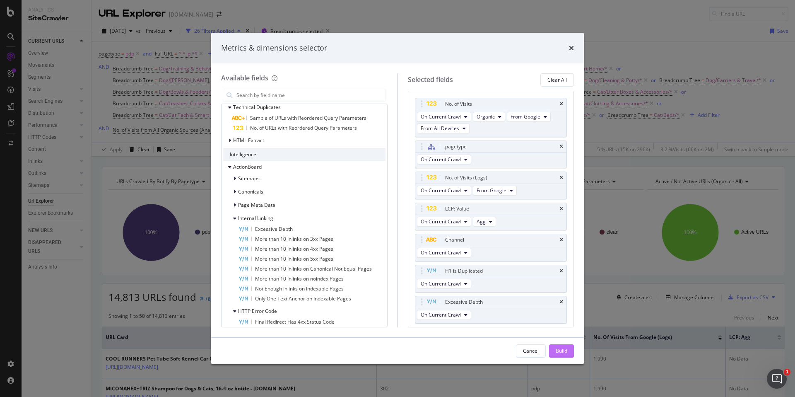
click at [557, 349] on div "Build" at bounding box center [562, 350] width 12 height 7
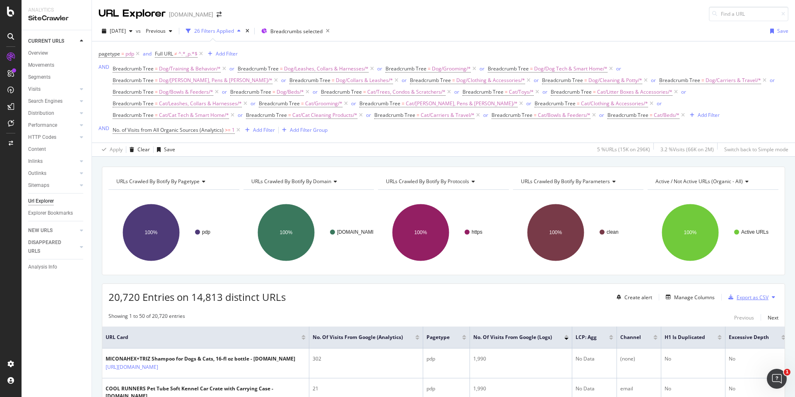
click at [762, 297] on div "Export as CSV" at bounding box center [753, 297] width 32 height 7
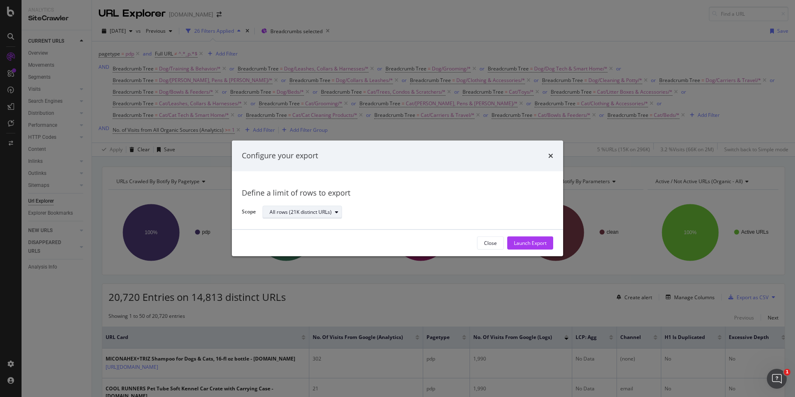
click at [330, 214] on div "All rows (21K distinct URLs)" at bounding box center [301, 212] width 62 height 5
click at [329, 212] on div "All rows (21K distinct URLs)" at bounding box center [301, 212] width 62 height 5
click at [531, 245] on div "Launch Export" at bounding box center [530, 242] width 33 height 7
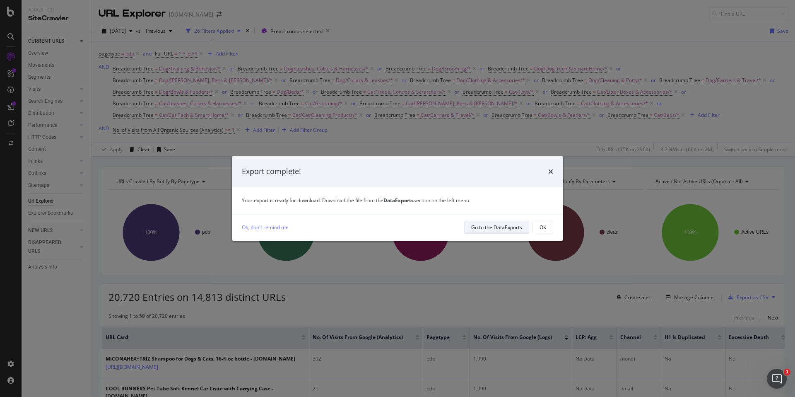
click at [496, 228] on div "Go to the DataExports" at bounding box center [496, 227] width 51 height 7
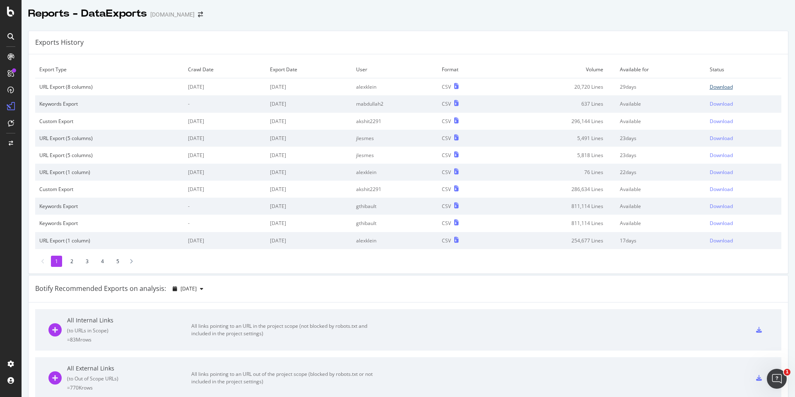
click at [711, 87] on div "Download" at bounding box center [721, 86] width 23 height 7
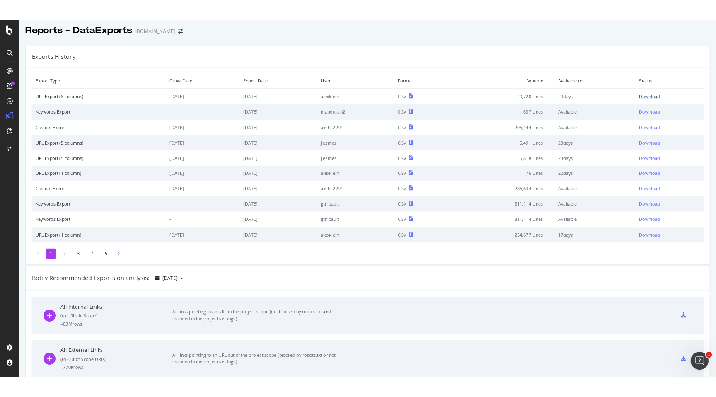
scroll to position [2, 0]
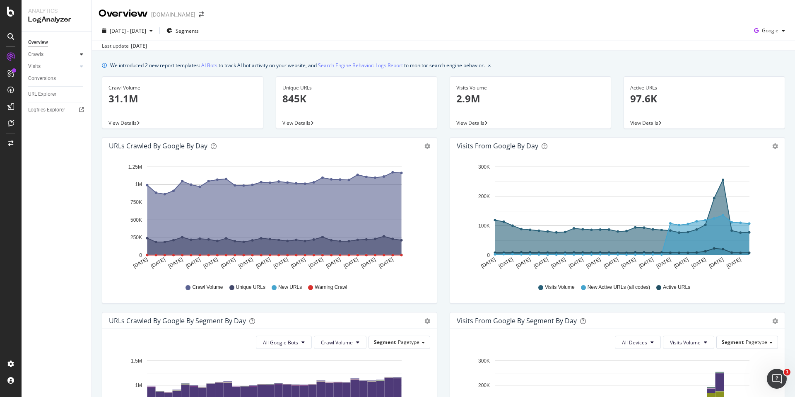
click at [80, 55] on icon at bounding box center [81, 54] width 3 height 5
click at [347, 47] on div "Last update [DATE]" at bounding box center [443, 46] width 703 height 10
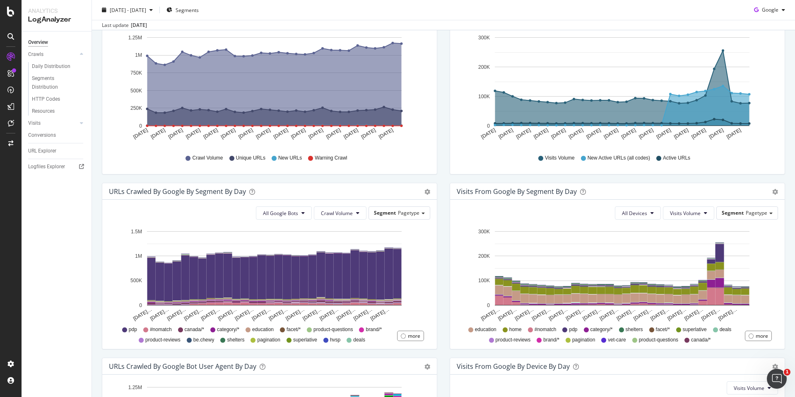
scroll to position [204, 0]
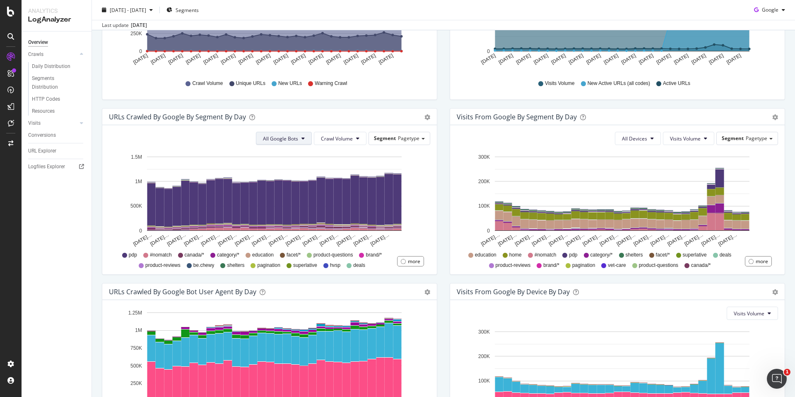
click at [302, 135] on button "All Google Bots" at bounding box center [284, 138] width 56 height 13
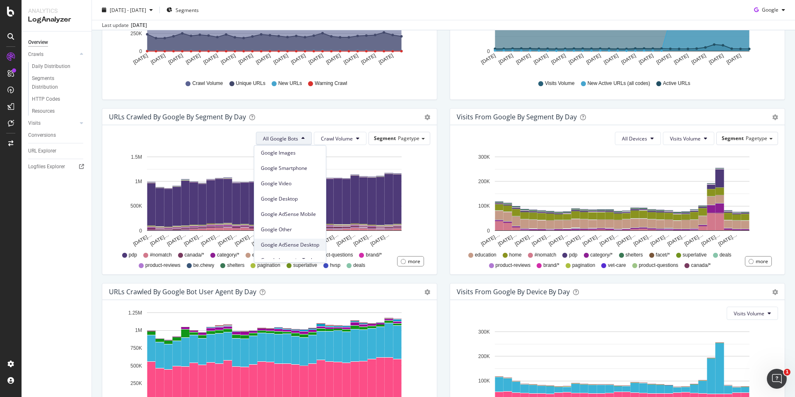
scroll to position [70, 0]
click at [436, 145] on div "URLs Crawled by Google By Segment By Day Timeline (by Value) Table All Google B…" at bounding box center [270, 195] width 348 height 175
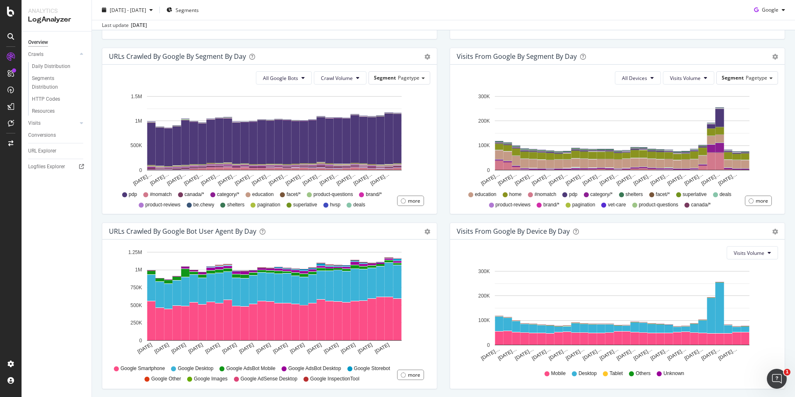
scroll to position [294, 0]
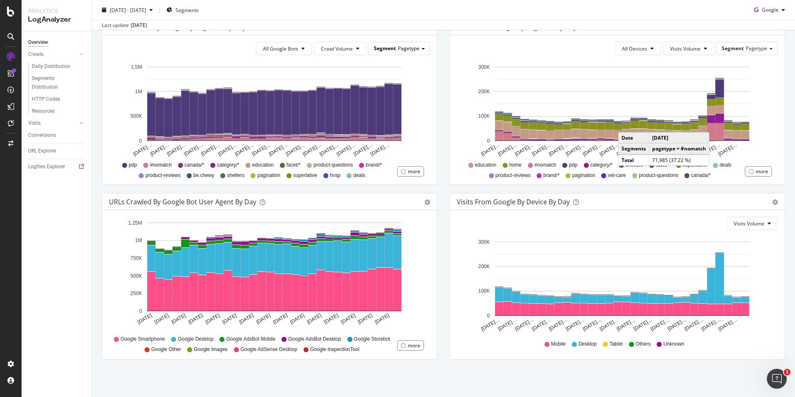
click at [405, 53] on div "Segment Pagetype" at bounding box center [399, 48] width 61 height 12
click at [408, 174] on div "more" at bounding box center [414, 171] width 12 height 7
click at [274, 52] on button "All Google Bots" at bounding box center [284, 48] width 56 height 13
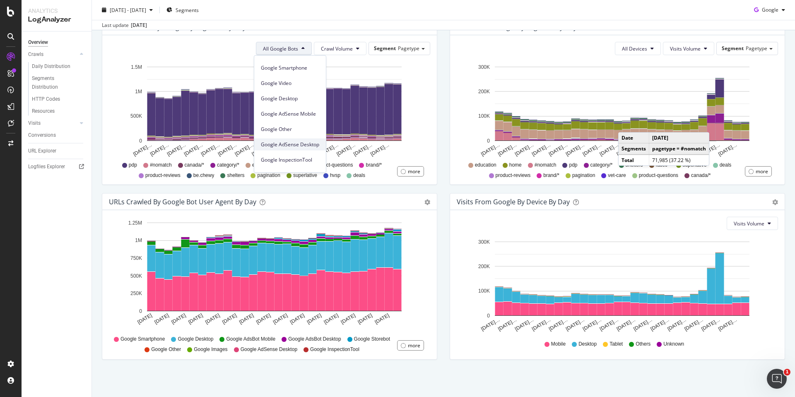
scroll to position [70, 0]
drag, startPoint x: 222, startPoint y: 47, endPoint x: 240, endPoint y: 59, distance: 21.5
click at [223, 47] on div "All Google Bots Crawl Volume Segment Pagetype" at bounding box center [269, 48] width 321 height 13
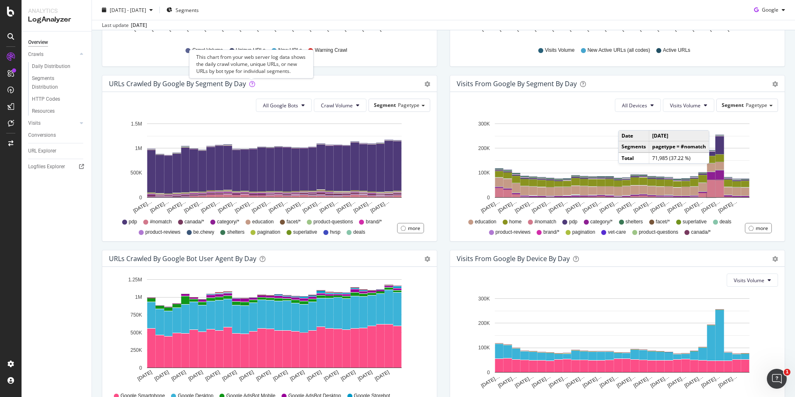
scroll to position [235, 0]
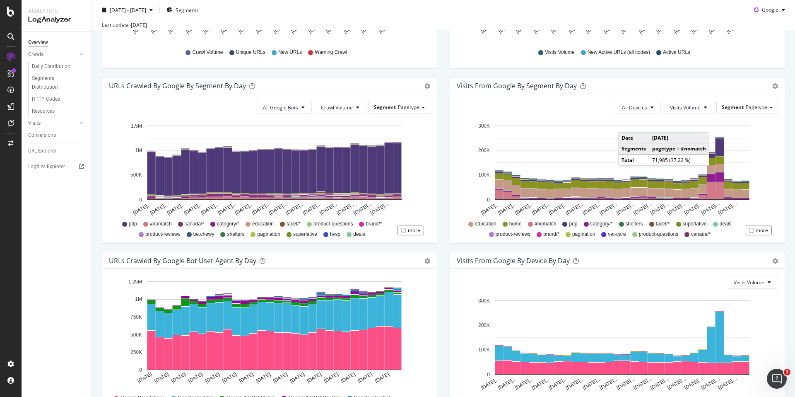
click at [182, 84] on div "URLs Crawled by Google By Segment By Day" at bounding box center [177, 86] width 137 height 8
click at [396, 115] on span "Table" at bounding box center [399, 119] width 73 height 12
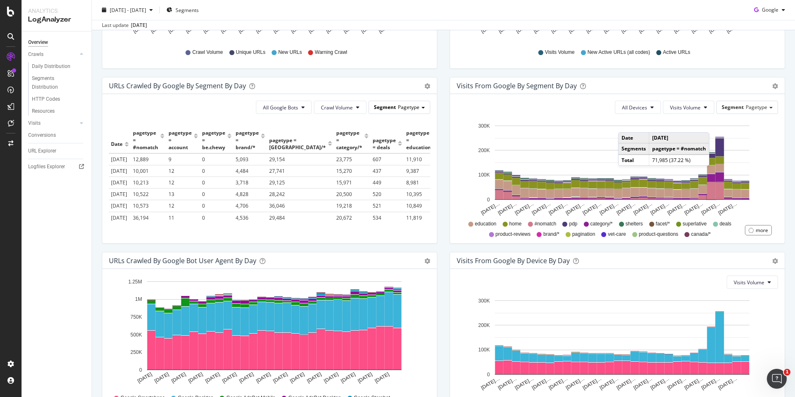
scroll to position [0, 0]
click at [410, 102] on div "Segment Pagetype" at bounding box center [399, 107] width 61 height 12
click at [410, 103] on div "Segment Pagetype" at bounding box center [399, 107] width 61 height 12
click at [412, 103] on span "Timeline (by Value)" at bounding box center [399, 103] width 73 height 12
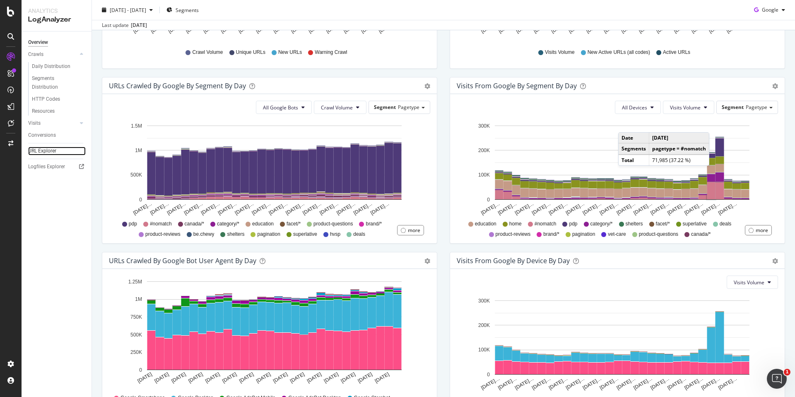
click at [59, 149] on link "URL Explorer" at bounding box center [57, 151] width 58 height 9
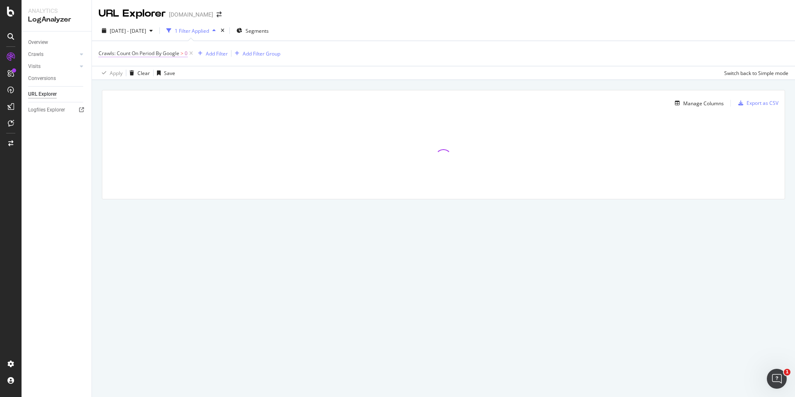
click at [182, 52] on span ">" at bounding box center [182, 53] width 3 height 7
click at [125, 70] on span "By Google" at bounding box center [118, 72] width 24 height 7
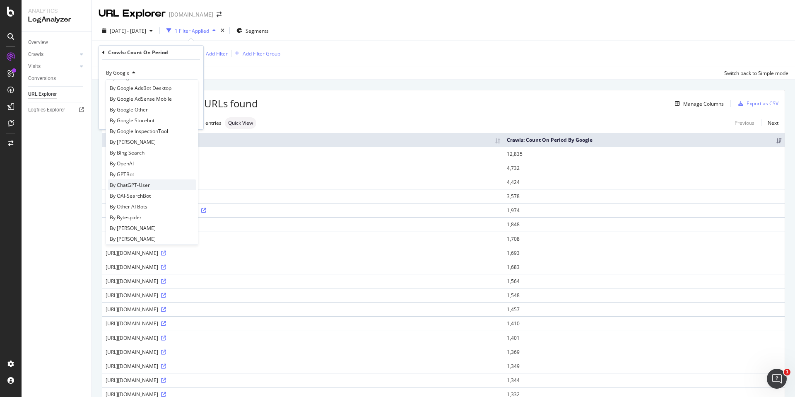
scroll to position [81, 0]
click at [147, 172] on div "By GPTBot" at bounding box center [152, 170] width 89 height 11
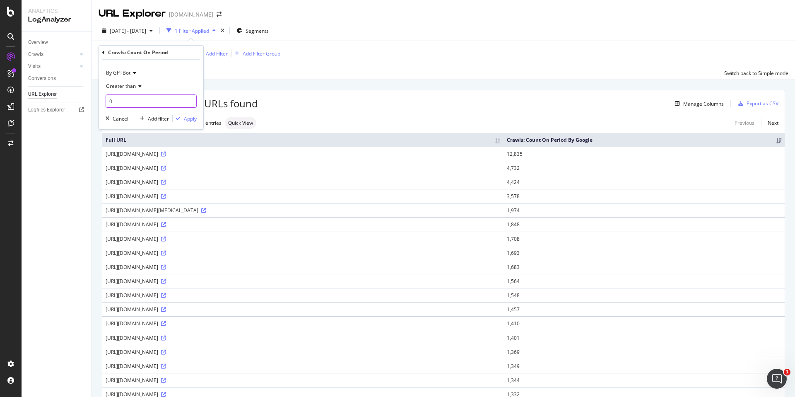
click at [162, 100] on input "0" at bounding box center [151, 100] width 91 height 13
click at [112, 101] on input "0250" at bounding box center [151, 100] width 91 height 13
type input "250"
click at [188, 119] on div "Apply" at bounding box center [190, 118] width 13 height 7
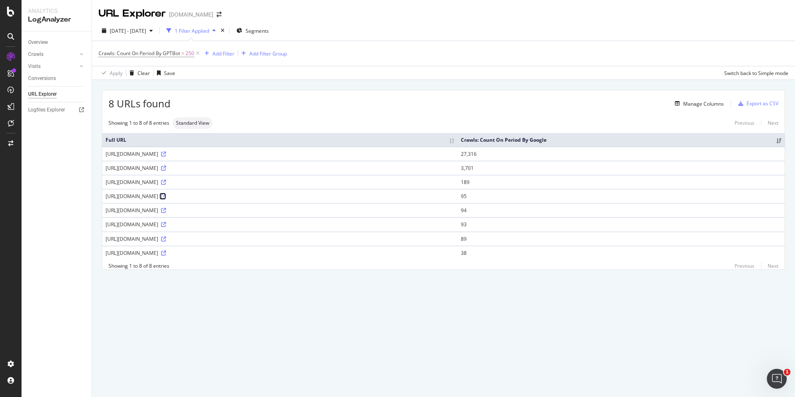
click at [166, 197] on icon at bounding box center [163, 196] width 5 height 5
click at [694, 106] on div "Manage Columns" at bounding box center [703, 103] width 41 height 7
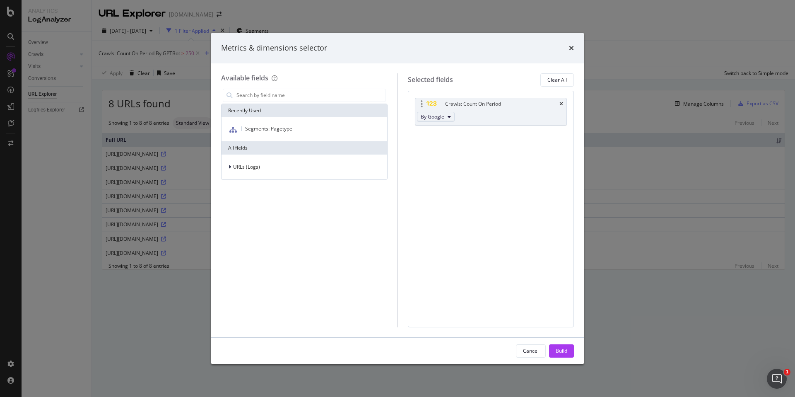
click at [448, 117] on icon "modal" at bounding box center [449, 116] width 3 height 5
click at [463, 139] on div "By GPTBot" at bounding box center [456, 134] width 79 height 12
click at [563, 357] on div "Build" at bounding box center [562, 351] width 12 height 12
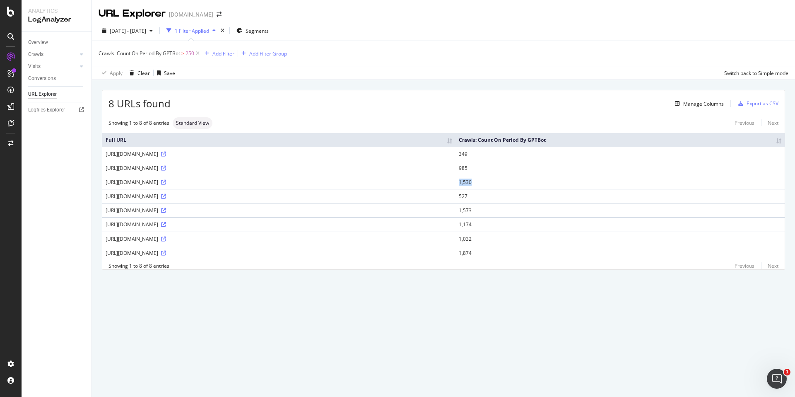
drag, startPoint x: 459, startPoint y: 183, endPoint x: 542, endPoint y: 185, distance: 82.8
click at [542, 185] on tr "https://www.chewy.com/b/bird-941/robots.txt 1,530" at bounding box center [443, 182] width 682 height 14
click at [452, 193] on div "https://www.chewy.com/b/dog-288/robots.txt" at bounding box center [279, 196] width 347 height 7
drag, startPoint x: 107, startPoint y: 183, endPoint x: 188, endPoint y: 181, distance: 80.8
click at [188, 181] on div "https://www.chewy.com/b/bird-941/robots.txt" at bounding box center [279, 181] width 347 height 7
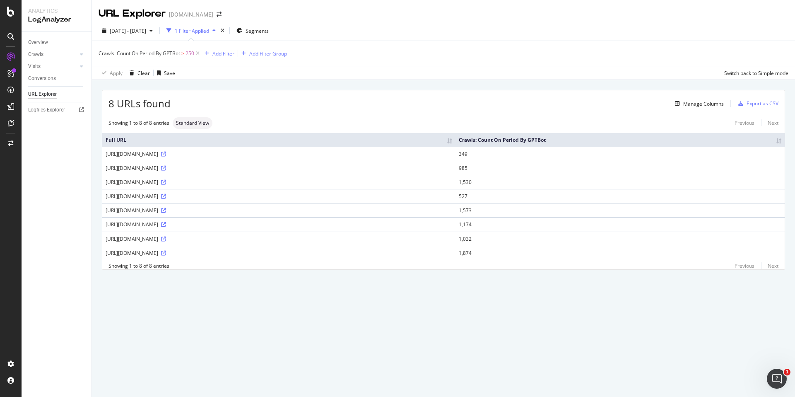
click at [189, 181] on div "https://www.chewy.com/b/bird-941/robots.txt" at bounding box center [279, 181] width 347 height 7
drag, startPoint x: 189, startPoint y: 182, endPoint x: 212, endPoint y: 182, distance: 23.6
click at [212, 182] on div "https://www.chewy.com/b/bird-941/robots.txt" at bounding box center [279, 181] width 347 height 7
click at [256, 178] on div "https://www.chewy.com/b/bird-941/robots.txt" at bounding box center [279, 181] width 347 height 7
click at [166, 181] on icon at bounding box center [163, 182] width 5 height 5
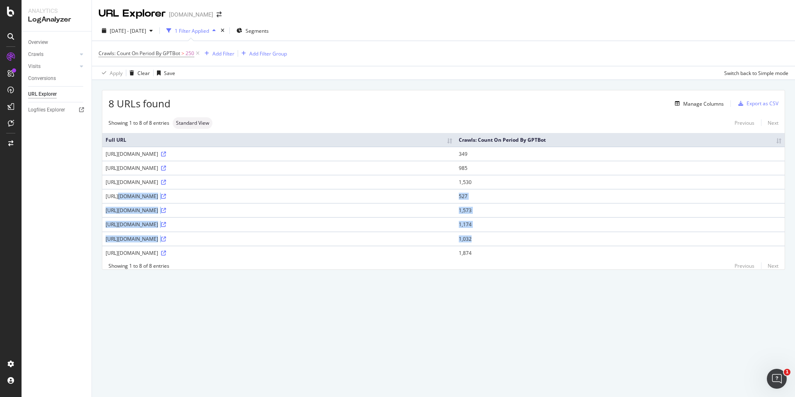
drag, startPoint x: 523, startPoint y: 244, endPoint x: 464, endPoint y: 188, distance: 81.5
click at [464, 188] on tbody "https://chewy.com/robots.txt 349 https://www.chewy.com/ 985 https://www.chewy.c…" at bounding box center [443, 203] width 682 height 113
click at [497, 250] on td "1,874" at bounding box center [620, 253] width 329 height 14
click at [333, 116] on div "8 URLs found Manage Columns Export as CSV Showing 1 to 8 of 8 entries Standard …" at bounding box center [443, 179] width 682 height 179
click at [313, 77] on div "Apply Clear Save Switch back to Simple mode" at bounding box center [443, 73] width 703 height 14
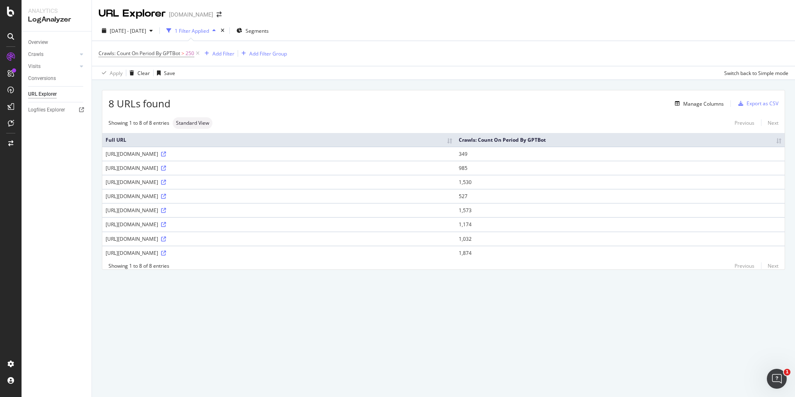
click at [204, 83] on div "8 URLs found Manage Columns Export as CSV Showing 1 to 8 of 8 entries Standard …" at bounding box center [443, 189] width 703 height 219
drag, startPoint x: 99, startPoint y: 9, endPoint x: 162, endPoint y: 21, distance: 63.8
click at [162, 21] on div "URL Explorer www.chewy.com 2025 Jul. 19th - Aug. 17th 1 Filter Applied Segments…" at bounding box center [443, 198] width 703 height 397
click at [151, 19] on div "URL Explorer" at bounding box center [132, 14] width 67 height 14
drag, startPoint x: 393, startPoint y: 81, endPoint x: 539, endPoint y: 75, distance: 146.3
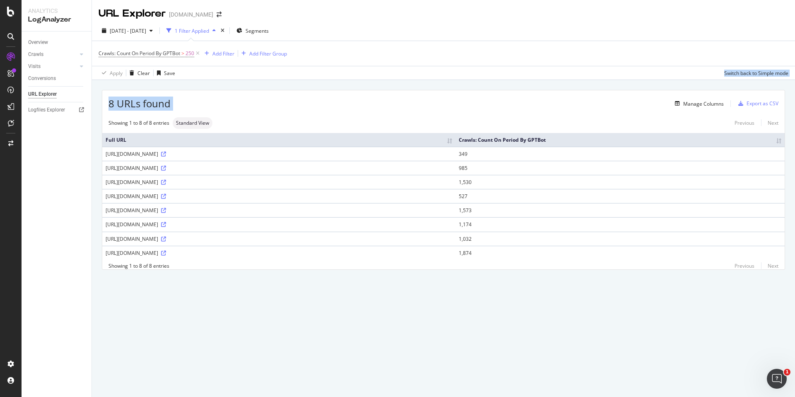
click at [539, 75] on div "URL Explorer www.chewy.com 2025 Jul. 19th - Aug. 17th 1 Filter Applied Segments…" at bounding box center [443, 198] width 703 height 397
click at [539, 75] on div "Apply Clear Save Switch back to Simple mode" at bounding box center [443, 73] width 703 height 14
